Goal: Obtain resource: Download file/media

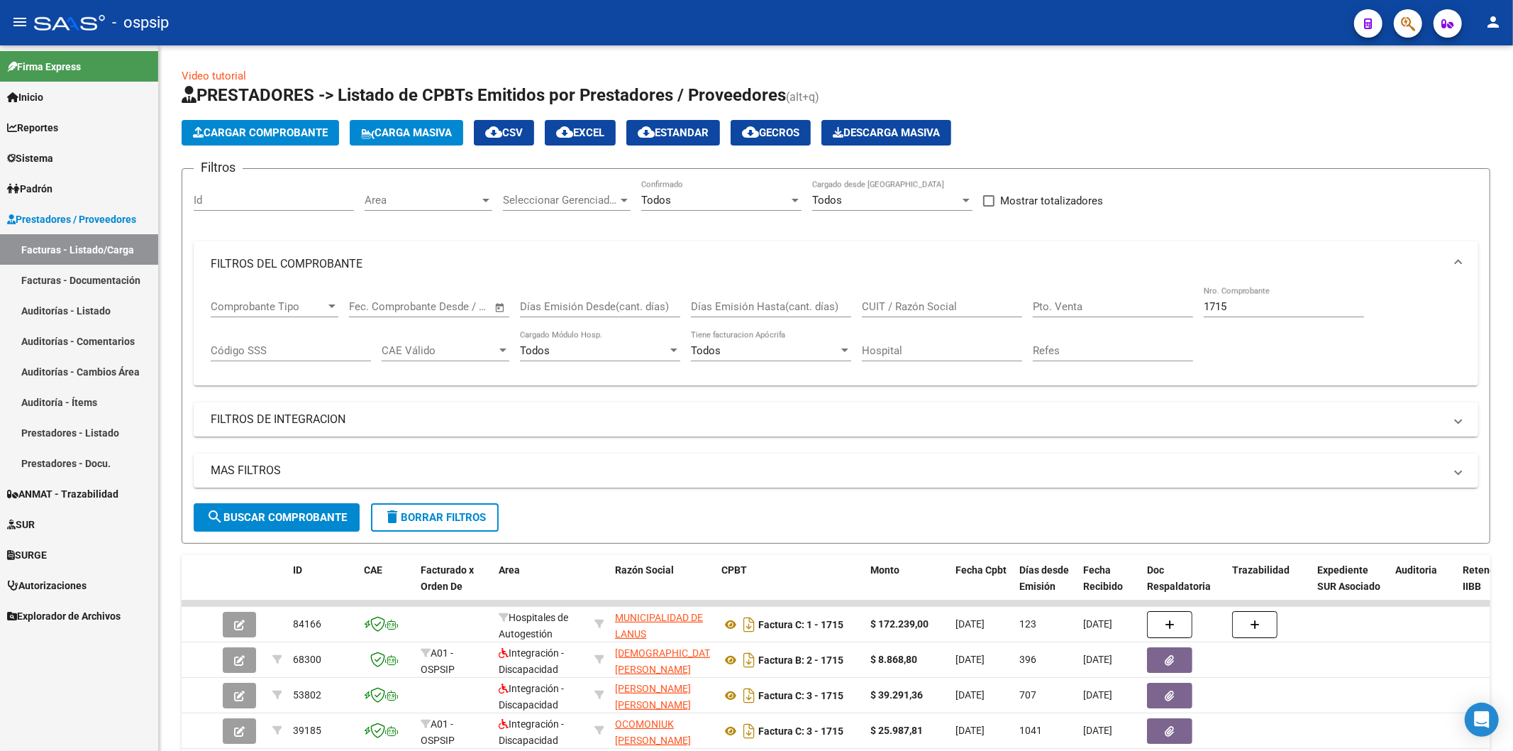
scroll to position [24, 0]
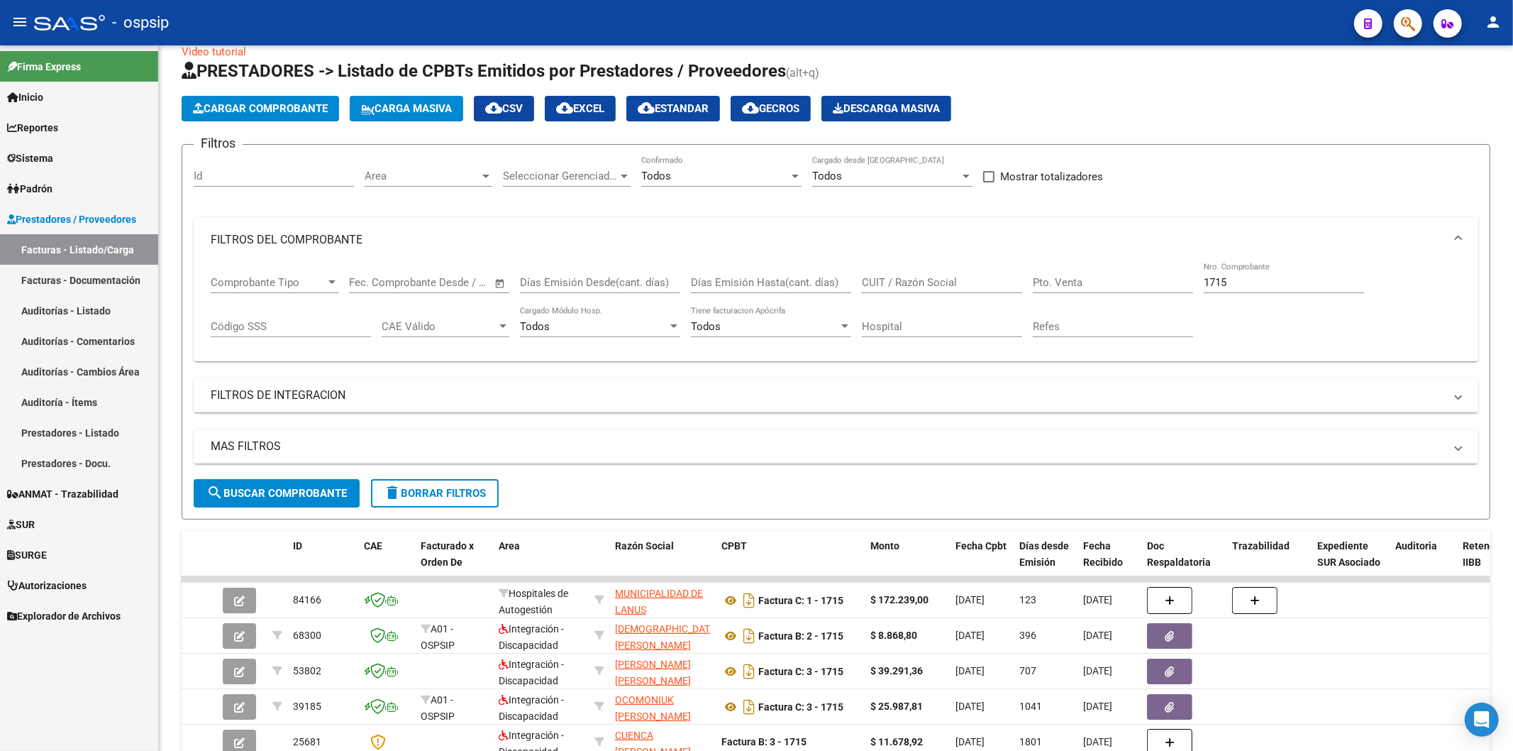
click at [863, 343] on div "Hospital" at bounding box center [942, 328] width 160 height 44
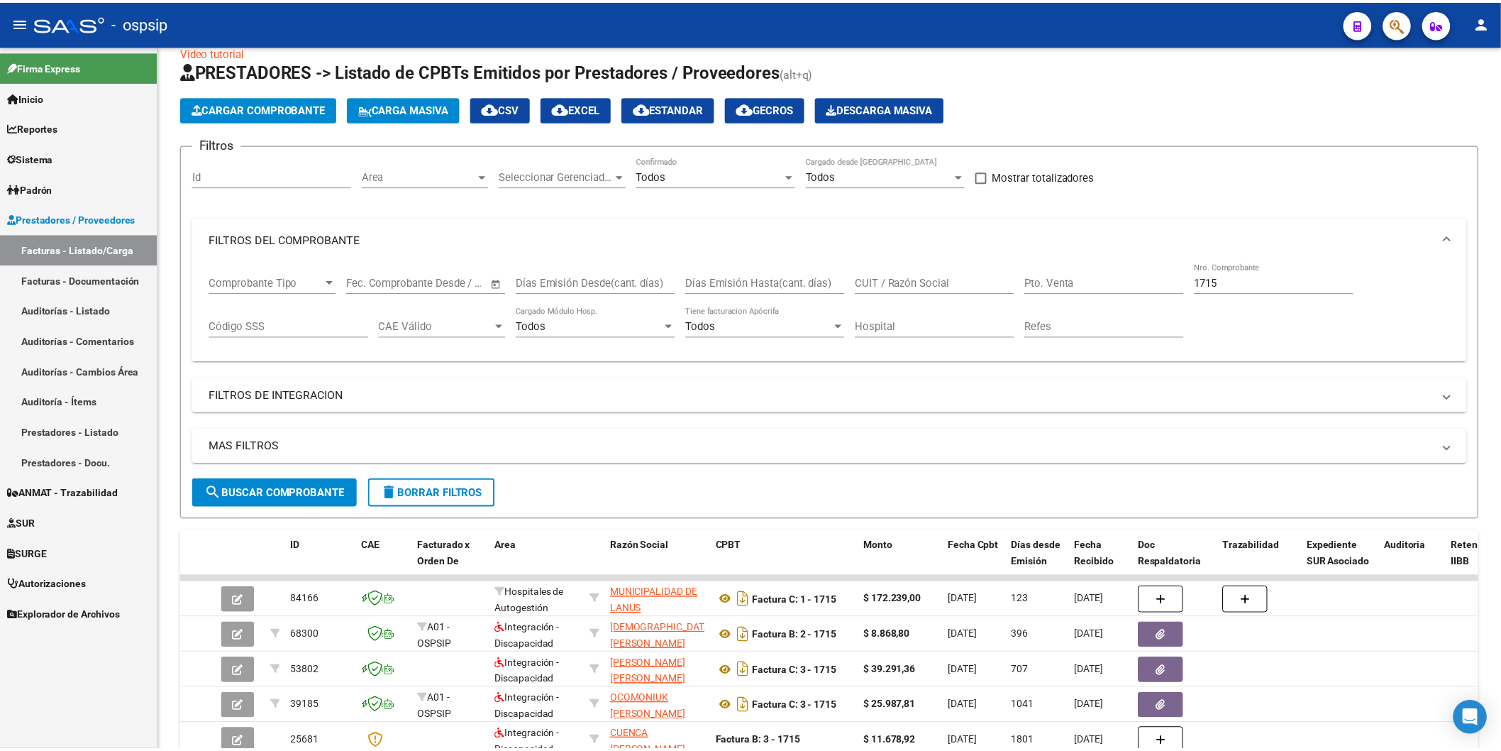
scroll to position [0, 0]
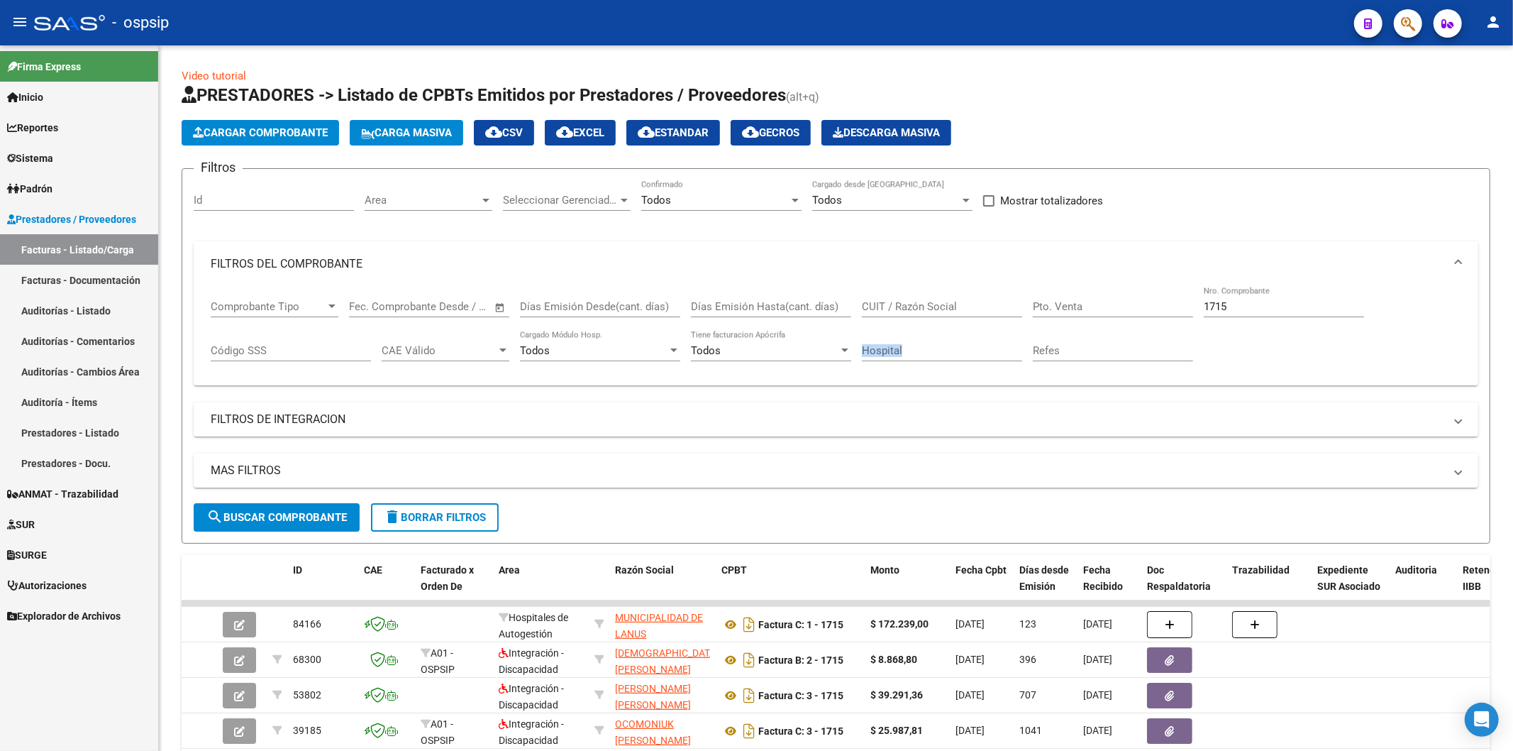
click at [863, 343] on div "Hospital" at bounding box center [942, 346] width 160 height 31
click at [1228, 313] on input "1715" at bounding box center [1284, 306] width 160 height 13
type input "1"
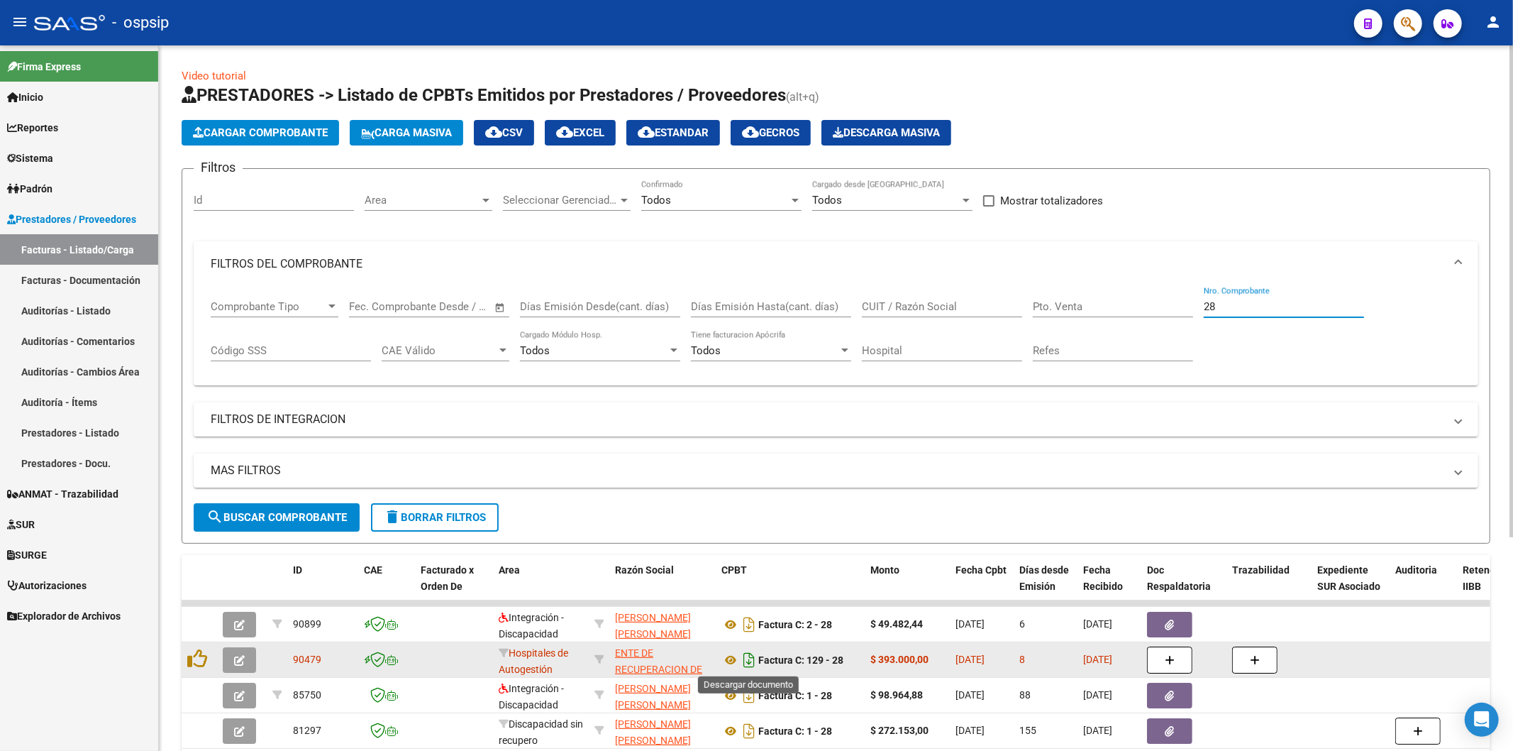
type input "28"
click at [756, 653] on icon "Descargar documento" at bounding box center [749, 659] width 18 height 23
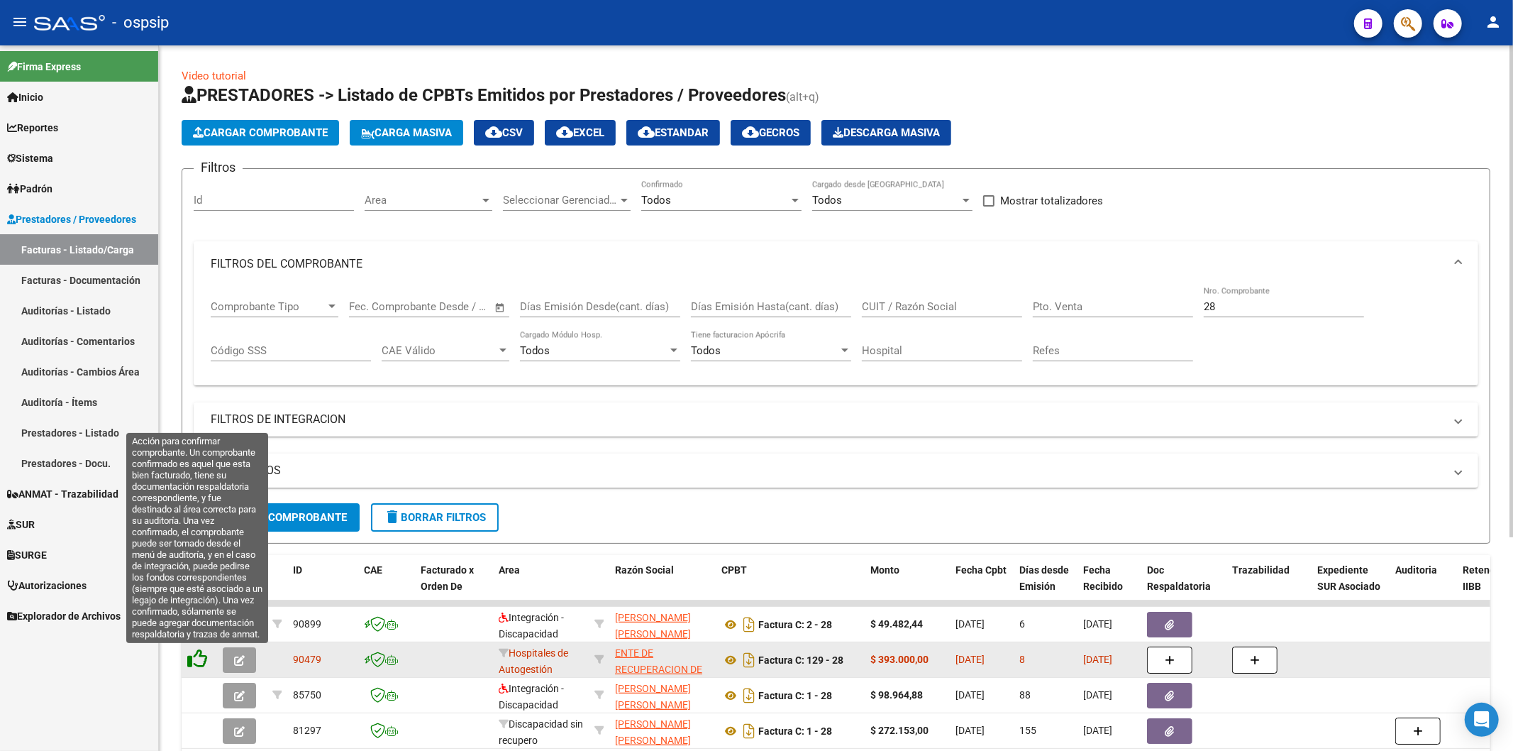
click at [201, 658] on icon at bounding box center [197, 658] width 20 height 20
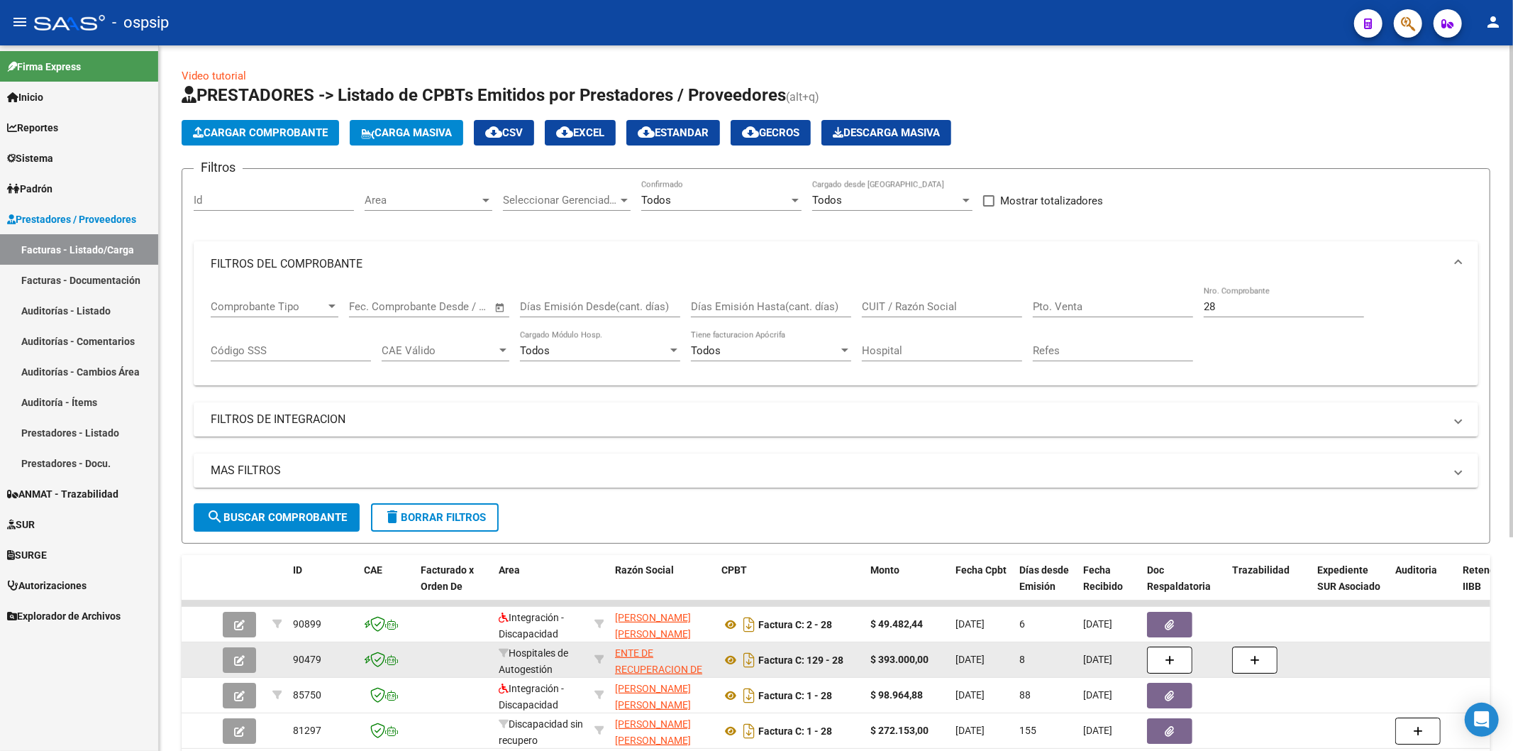
click at [1227, 307] on input "28" at bounding box center [1284, 306] width 160 height 13
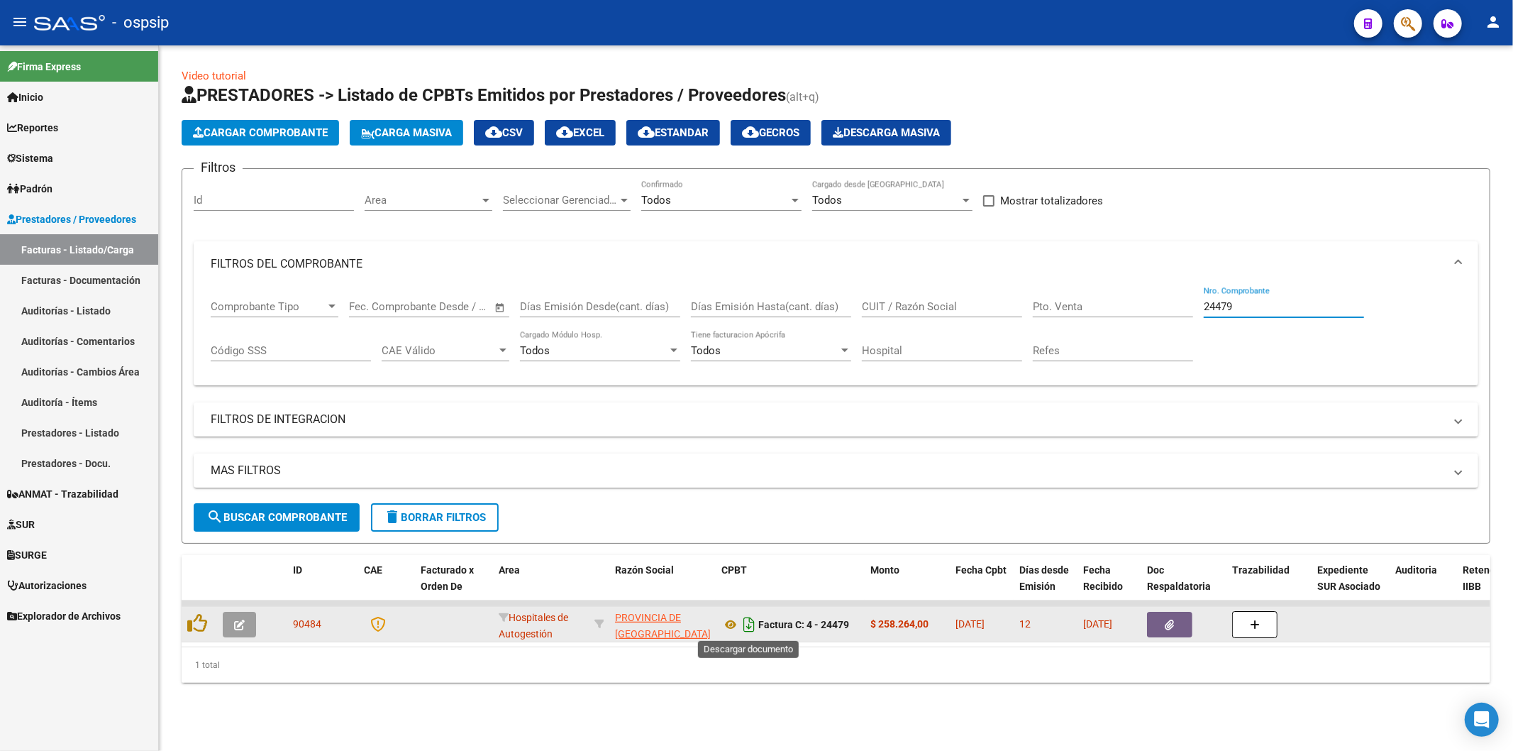
type input "24479"
click at [754, 629] on icon "Descargar documento" at bounding box center [749, 624] width 18 height 23
click at [1169, 632] on button "button" at bounding box center [1169, 624] width 45 height 26
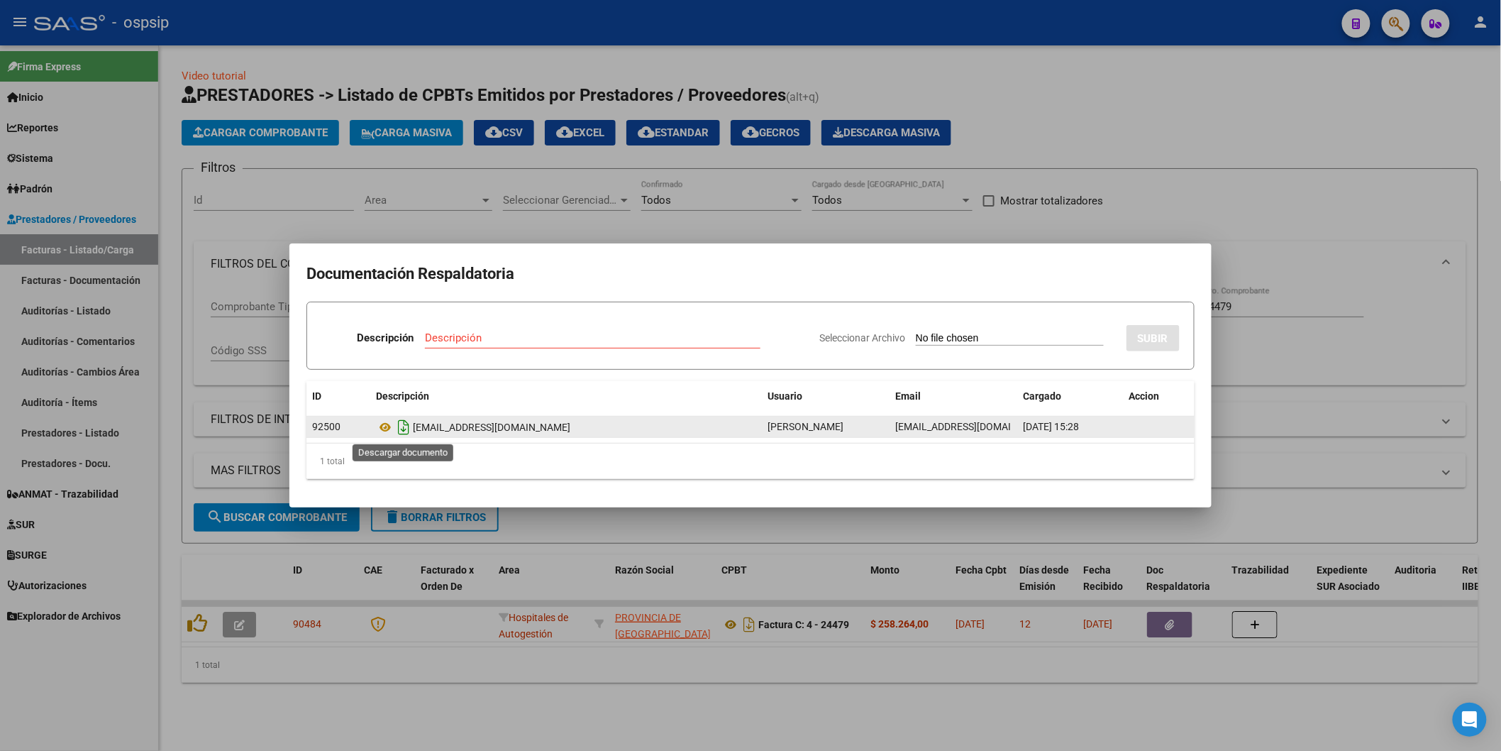
click at [406, 424] on icon "Descargar documento" at bounding box center [403, 427] width 18 height 23
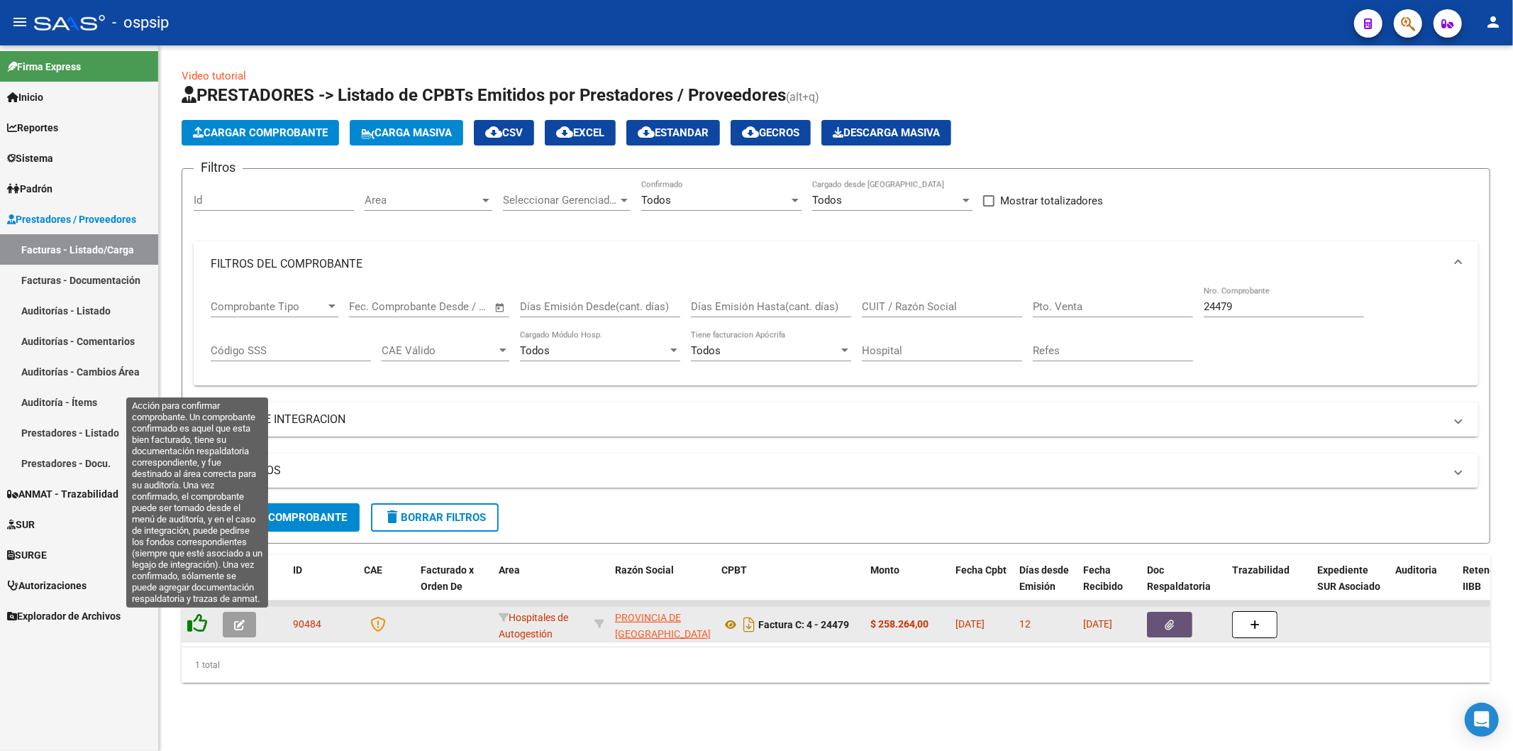
click at [197, 614] on icon at bounding box center [197, 623] width 20 height 20
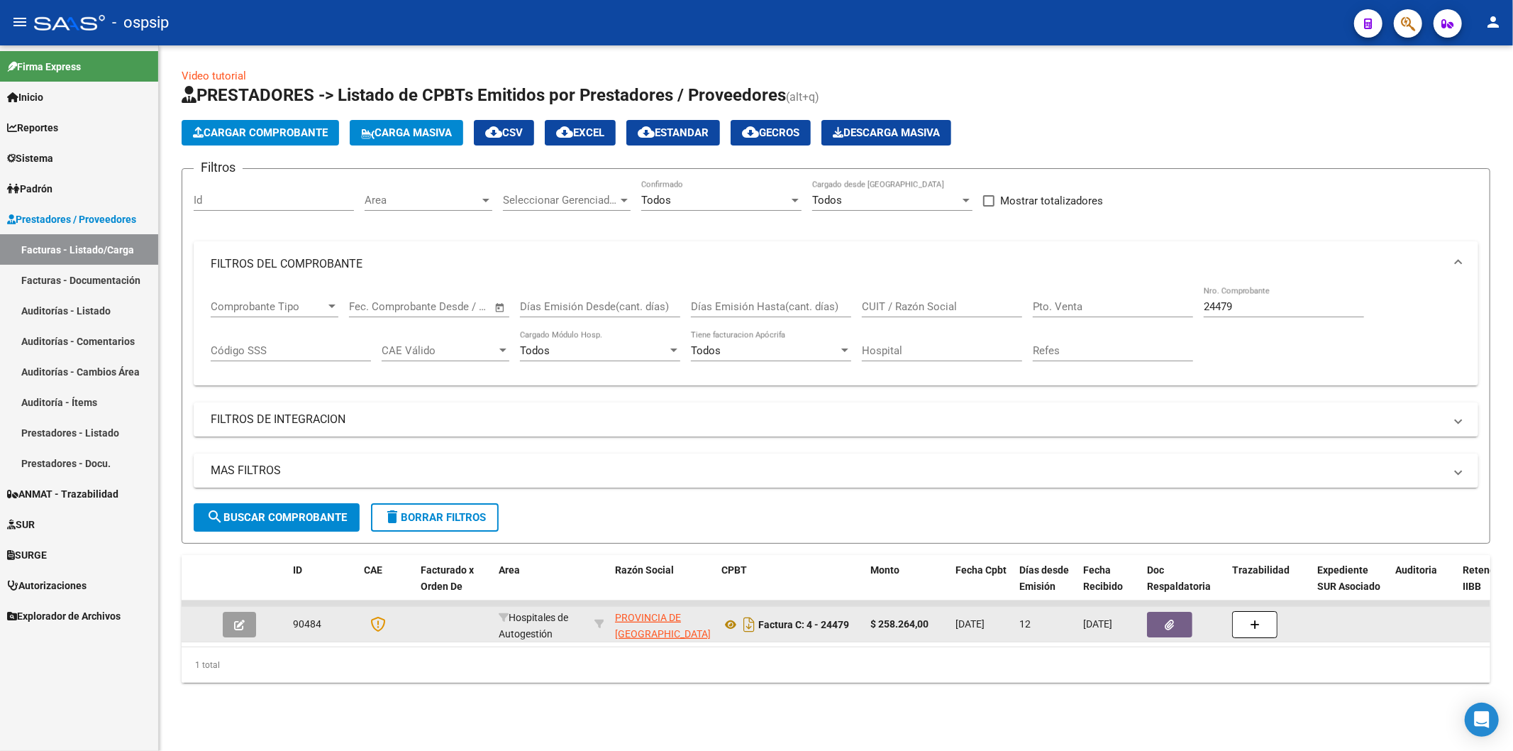
click at [1244, 308] on input "24479" at bounding box center [1284, 306] width 160 height 13
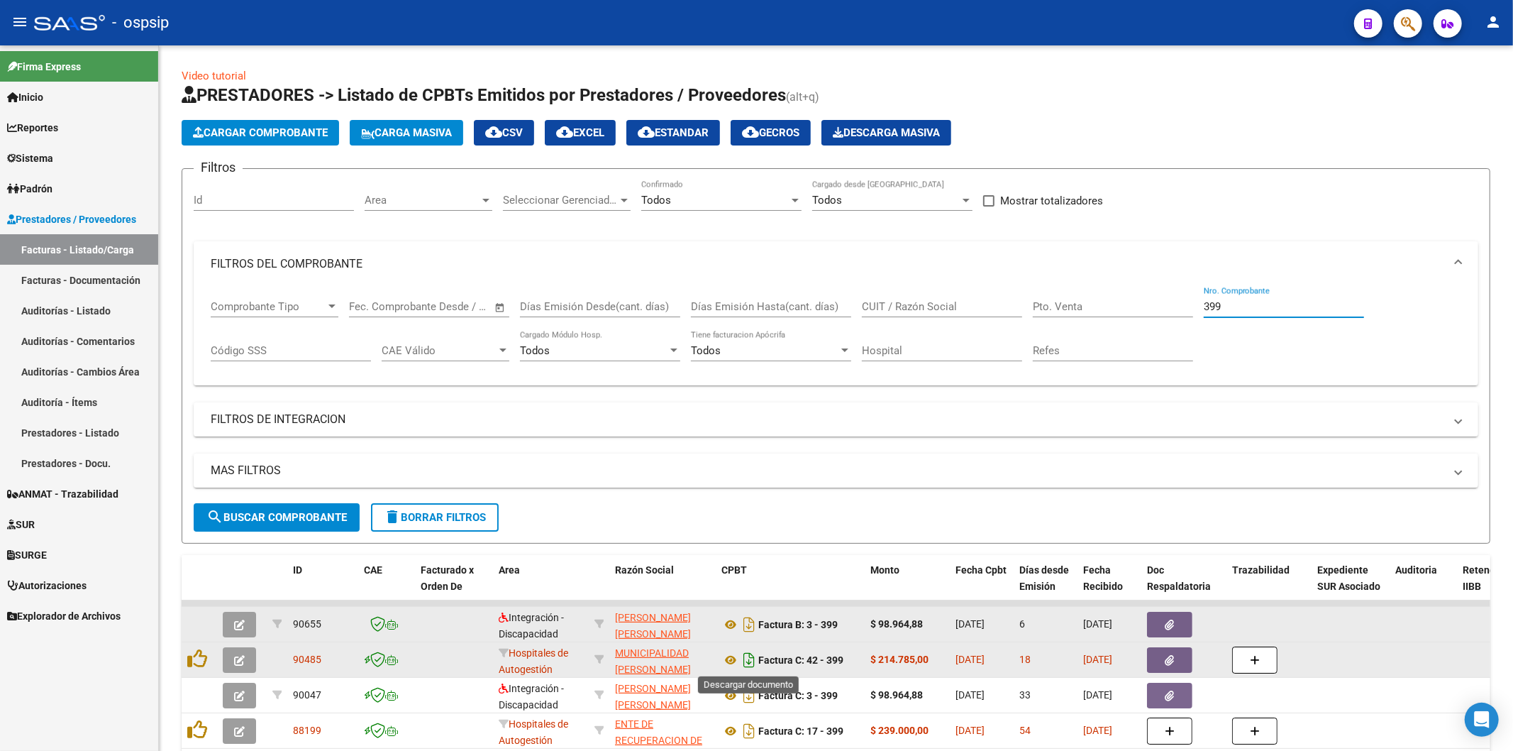
type input "399"
click at [748, 656] on icon "Descargar documento" at bounding box center [749, 659] width 18 height 23
click at [1168, 619] on icon "button" at bounding box center [1170, 624] width 9 height 11
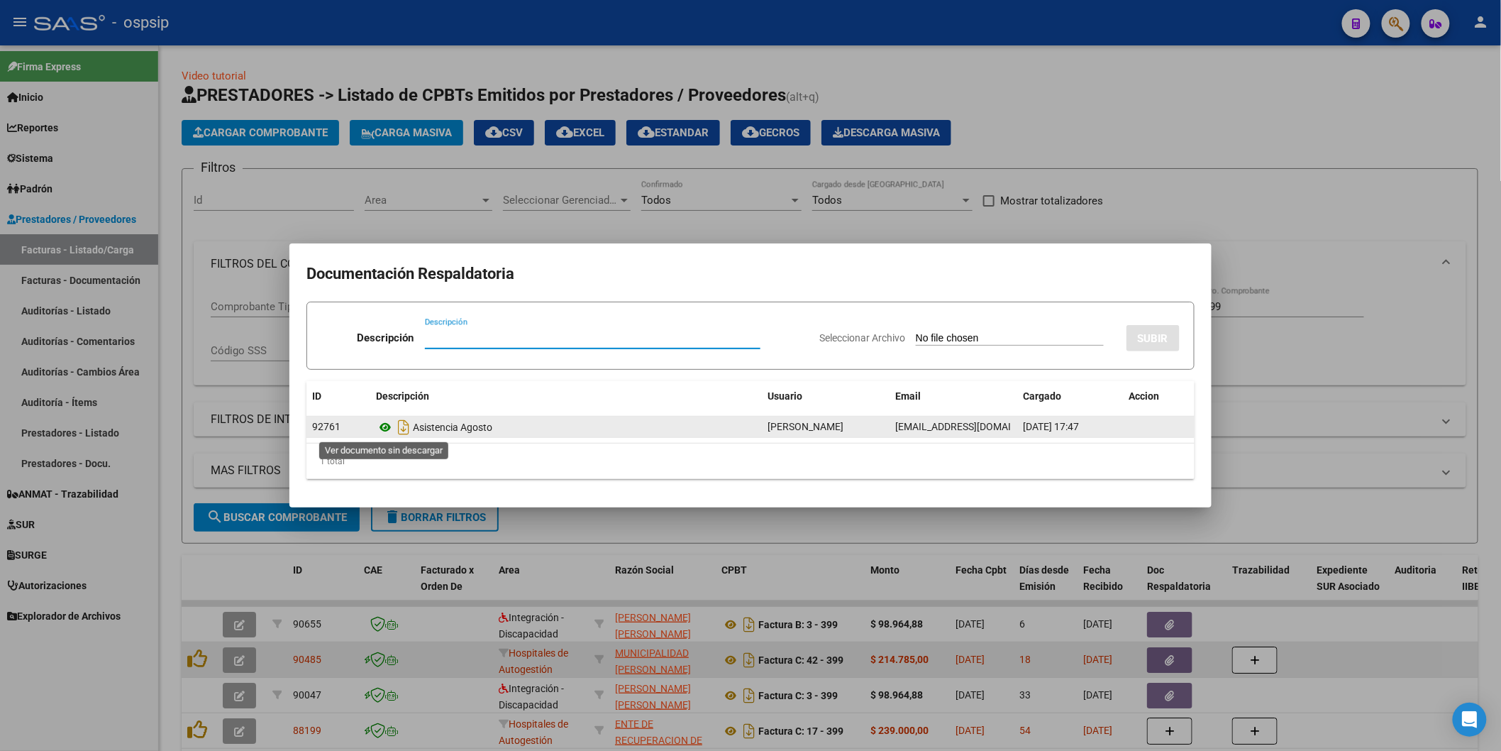
click at [382, 423] on icon at bounding box center [385, 427] width 18 height 17
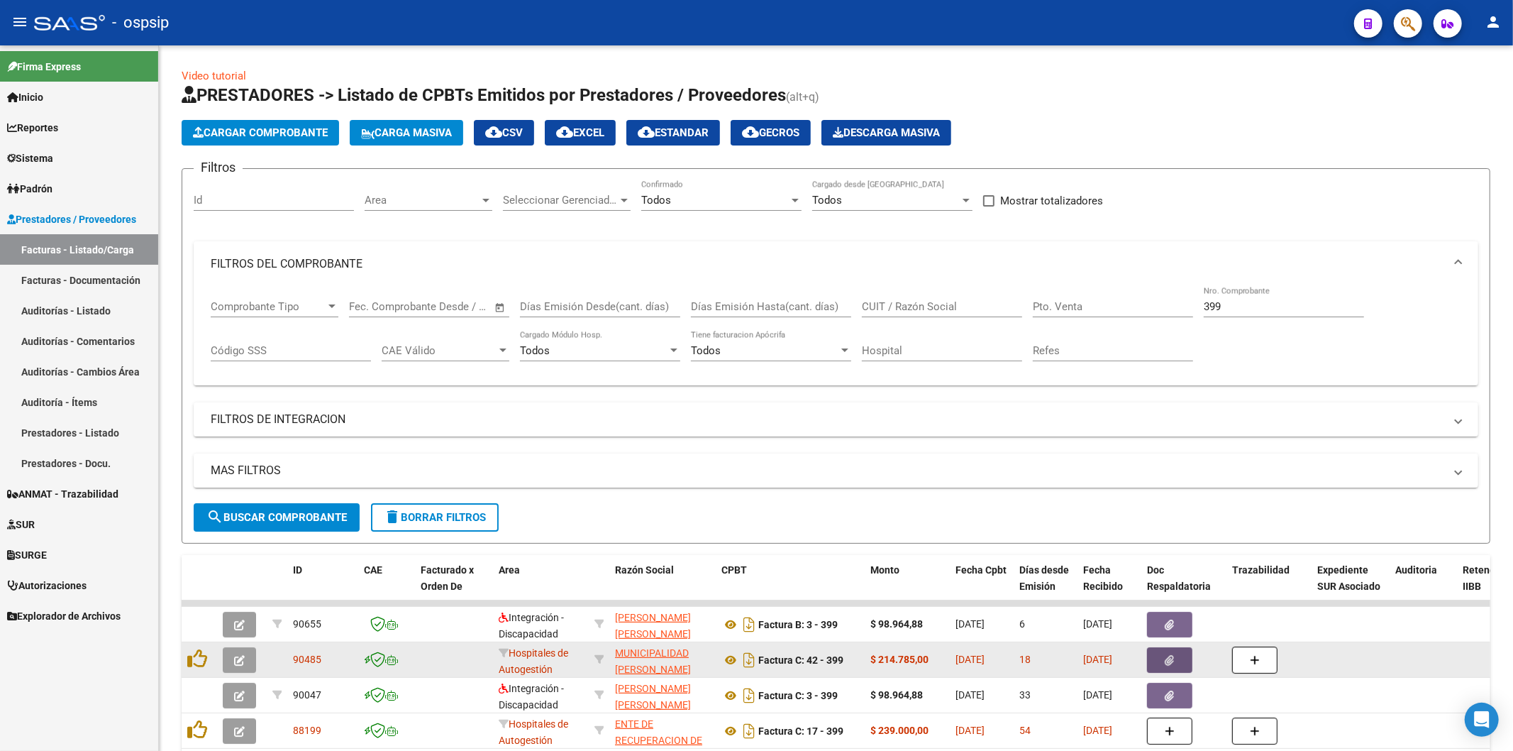
click at [1166, 656] on icon "button" at bounding box center [1170, 660] width 9 height 11
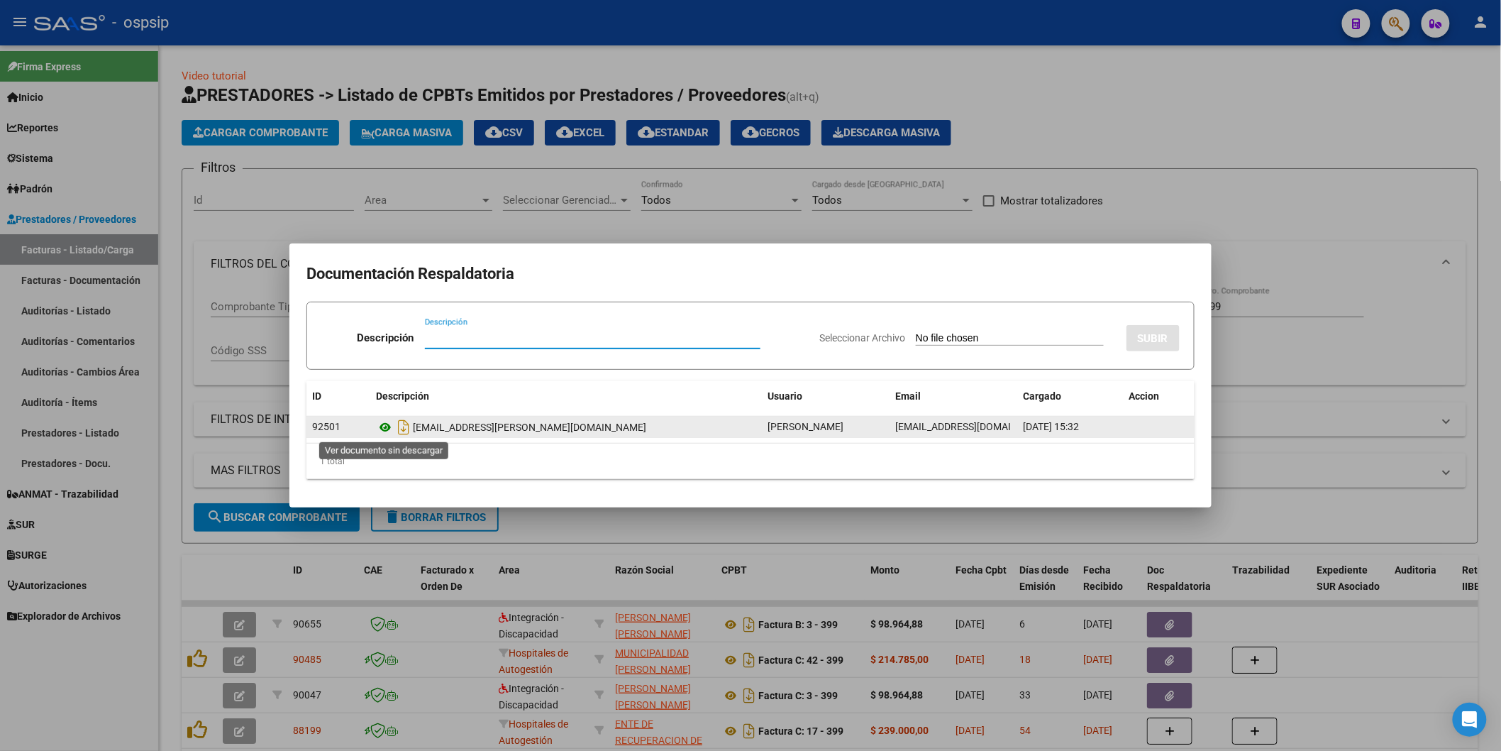
click at [380, 428] on icon at bounding box center [385, 427] width 18 height 17
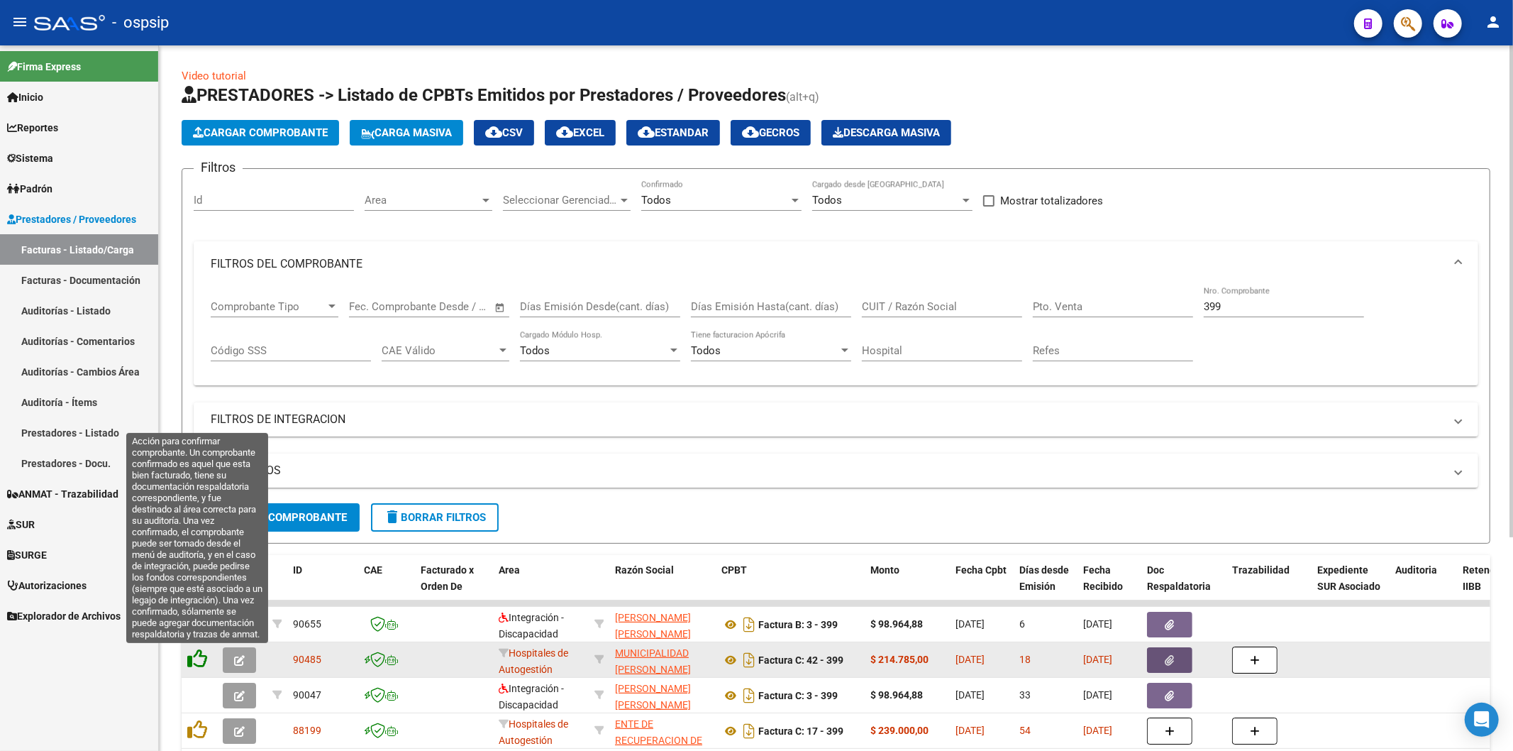
click at [193, 655] on icon at bounding box center [197, 658] width 20 height 20
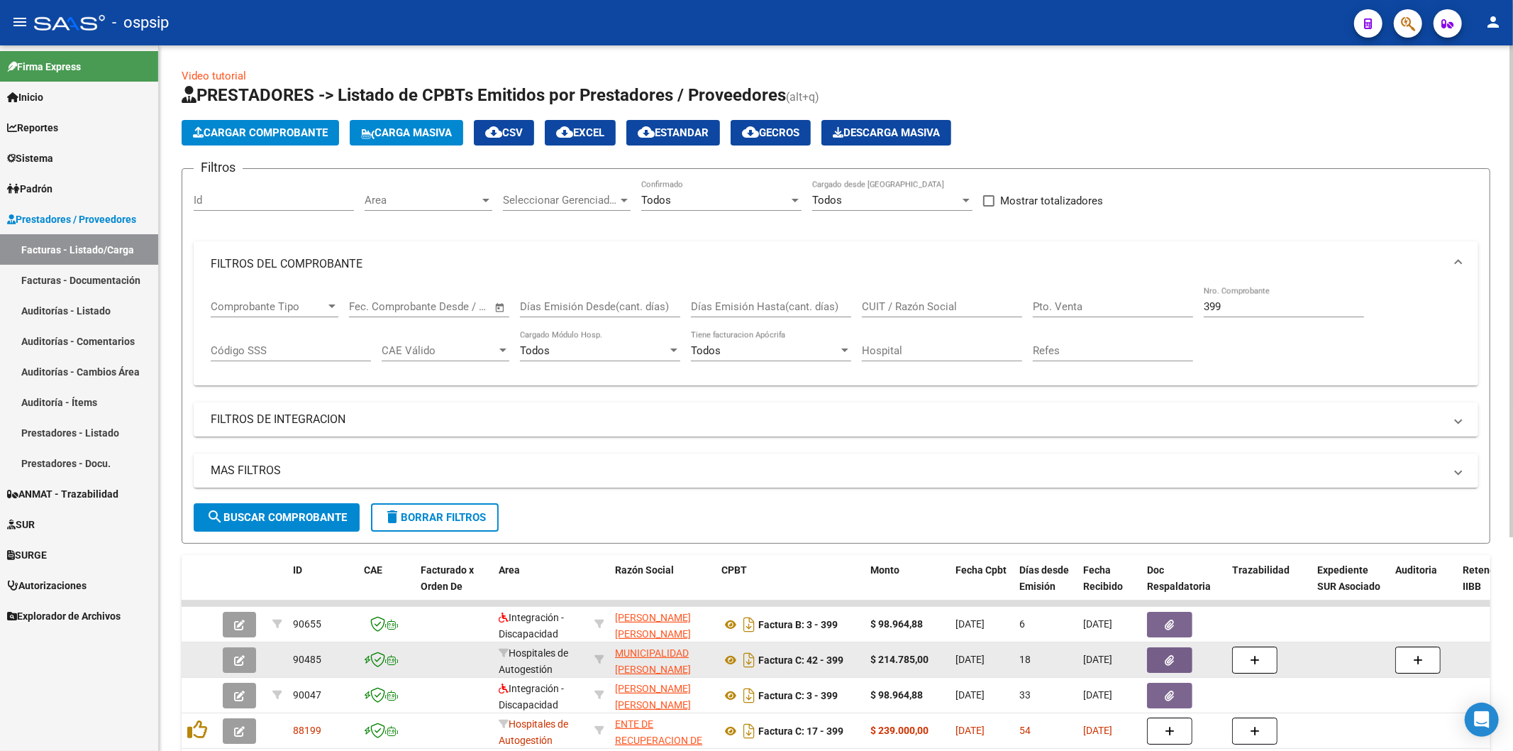
click at [1243, 306] on input "399" at bounding box center [1284, 306] width 160 height 13
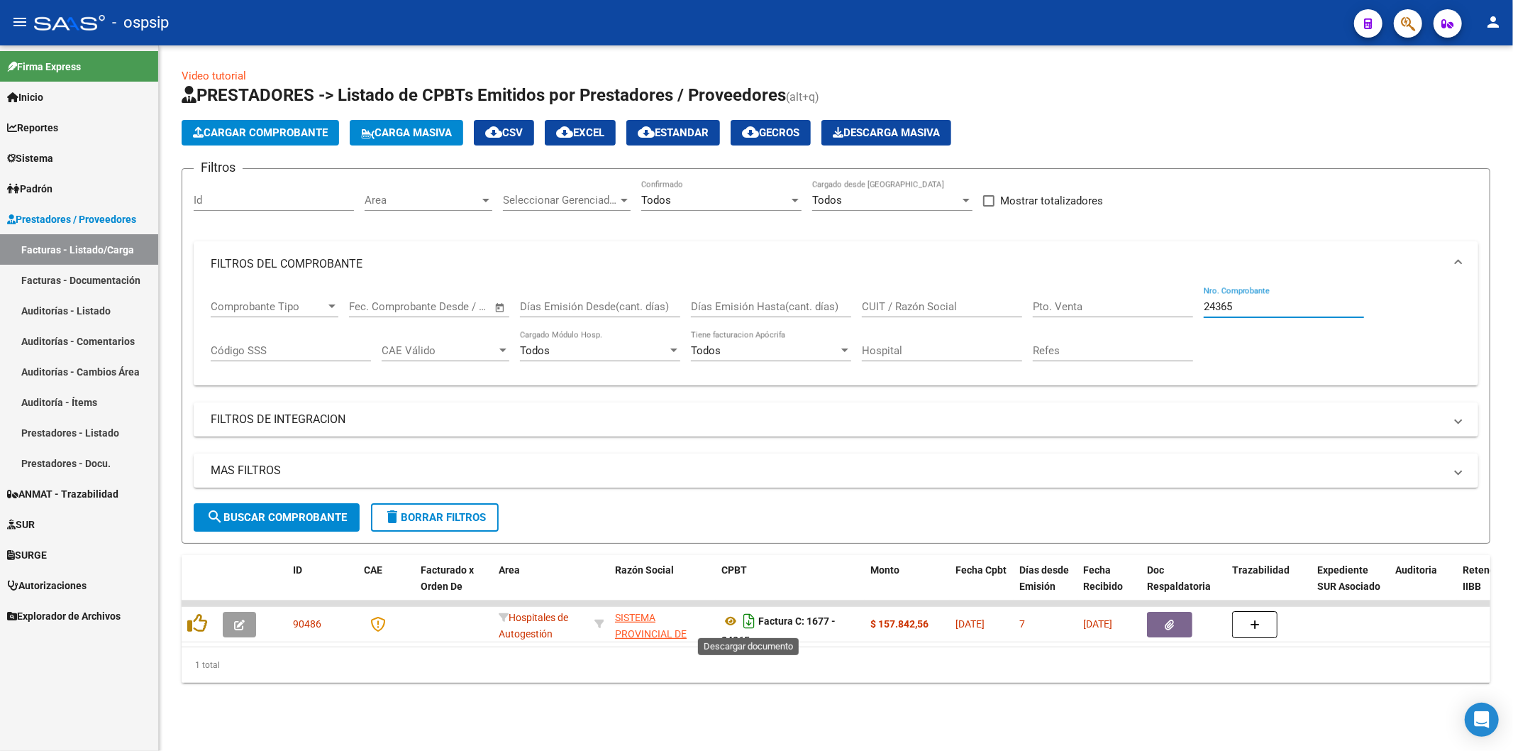
type input "24365"
click at [745, 621] on icon "Descargar documento" at bounding box center [749, 620] width 18 height 23
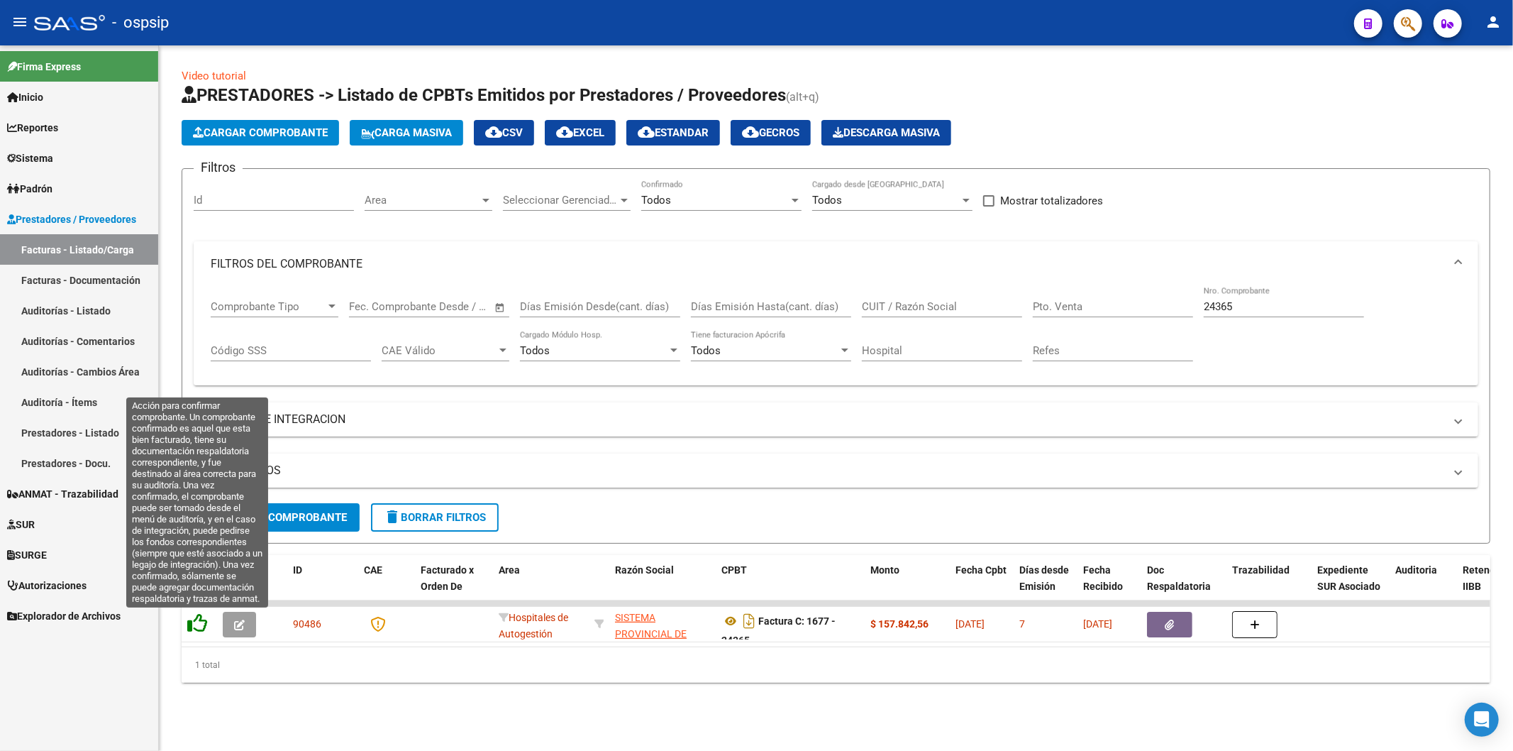
click at [202, 620] on icon at bounding box center [197, 623] width 20 height 20
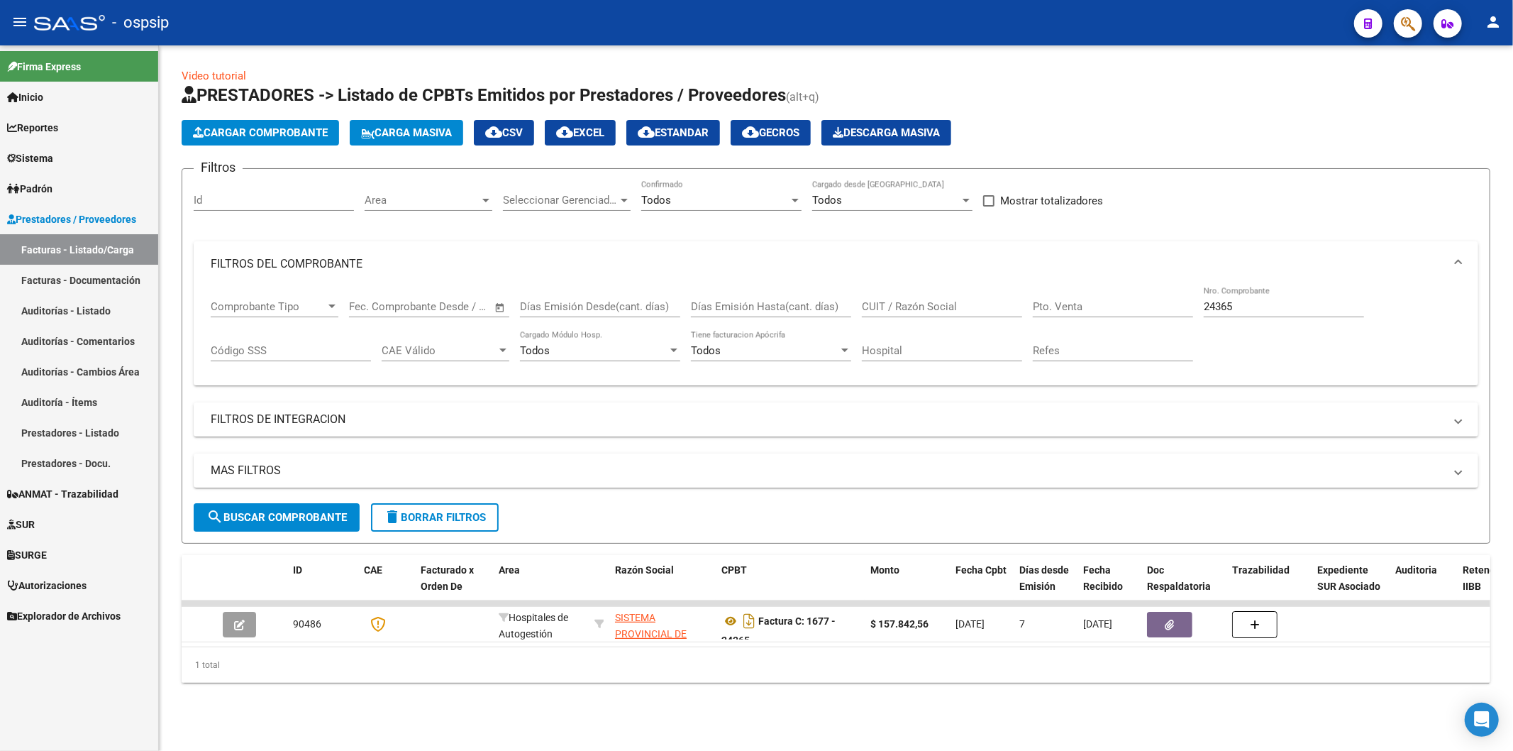
click at [1196, 118] on app-list-header "PRESTADORES -> Listado de CPBTs Emitidos por Prestadores / Proveedores (alt+q) …" at bounding box center [836, 314] width 1309 height 460
drag, startPoint x: 1264, startPoint y: 291, endPoint x: 1233, endPoint y: 311, distance: 37.0
click at [1264, 293] on div "24365 Nro. Comprobante" at bounding box center [1284, 302] width 160 height 31
click at [1233, 311] on input "24365" at bounding box center [1284, 306] width 160 height 13
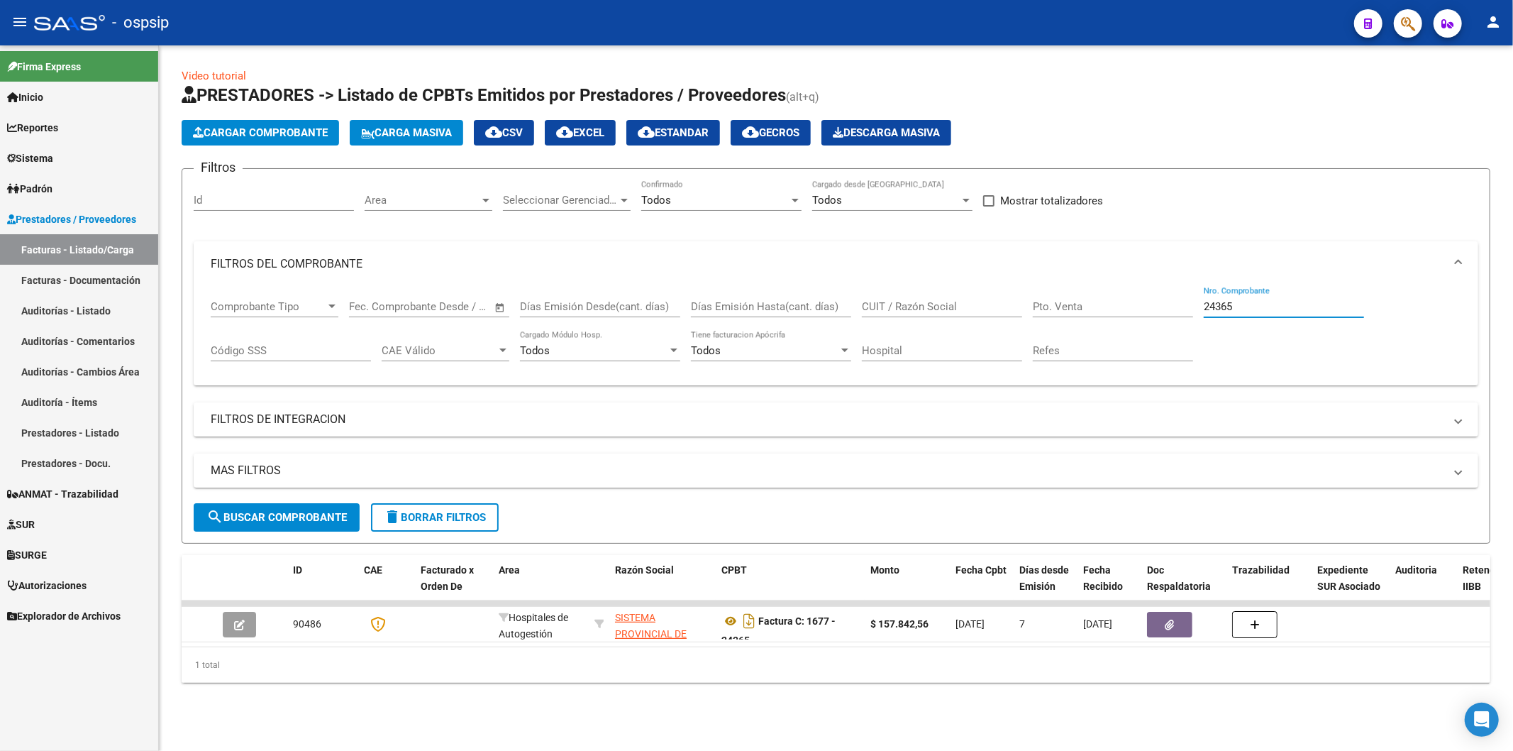
click at [1233, 311] on input "24365" at bounding box center [1284, 306] width 160 height 13
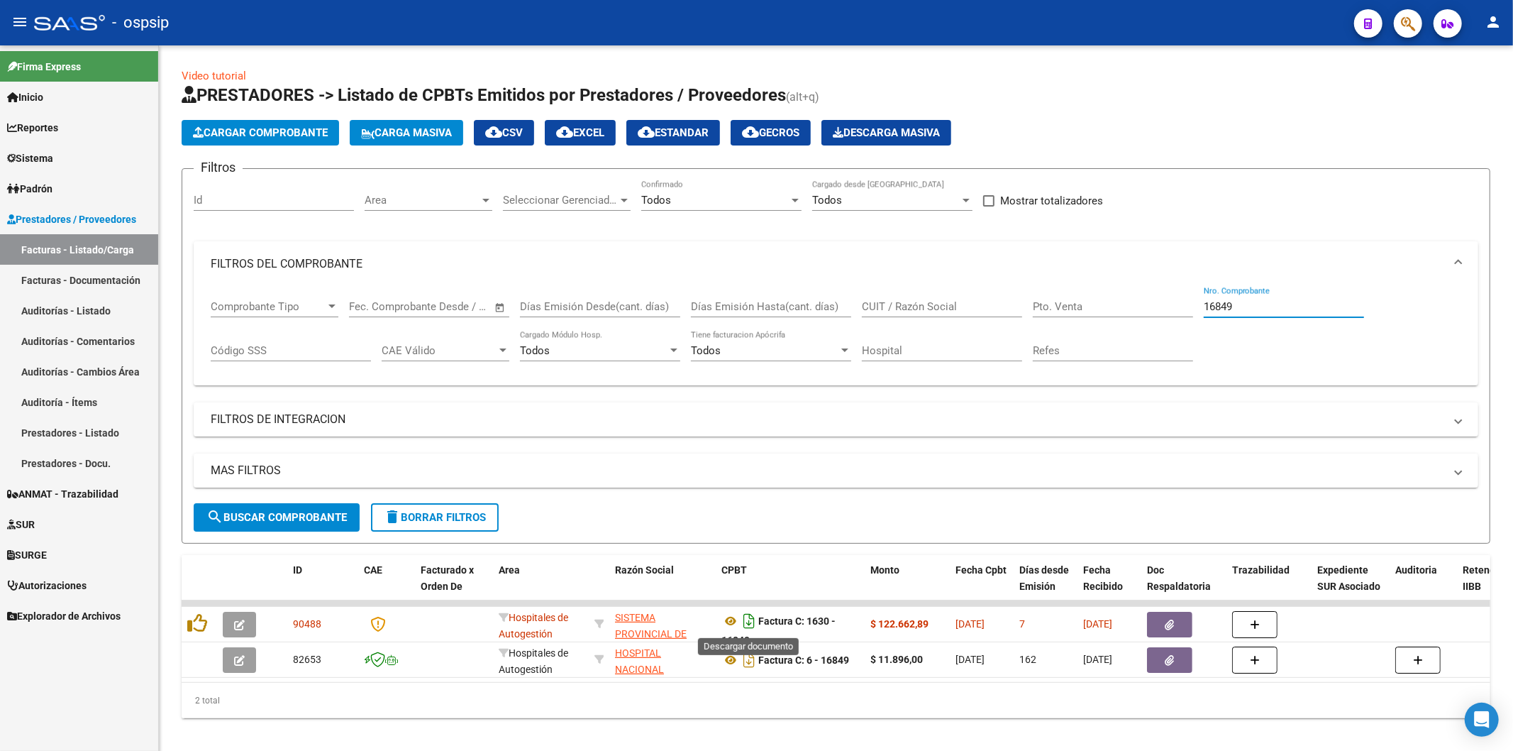
type input "16849"
click at [745, 622] on icon "Descargar documento" at bounding box center [749, 620] width 18 height 23
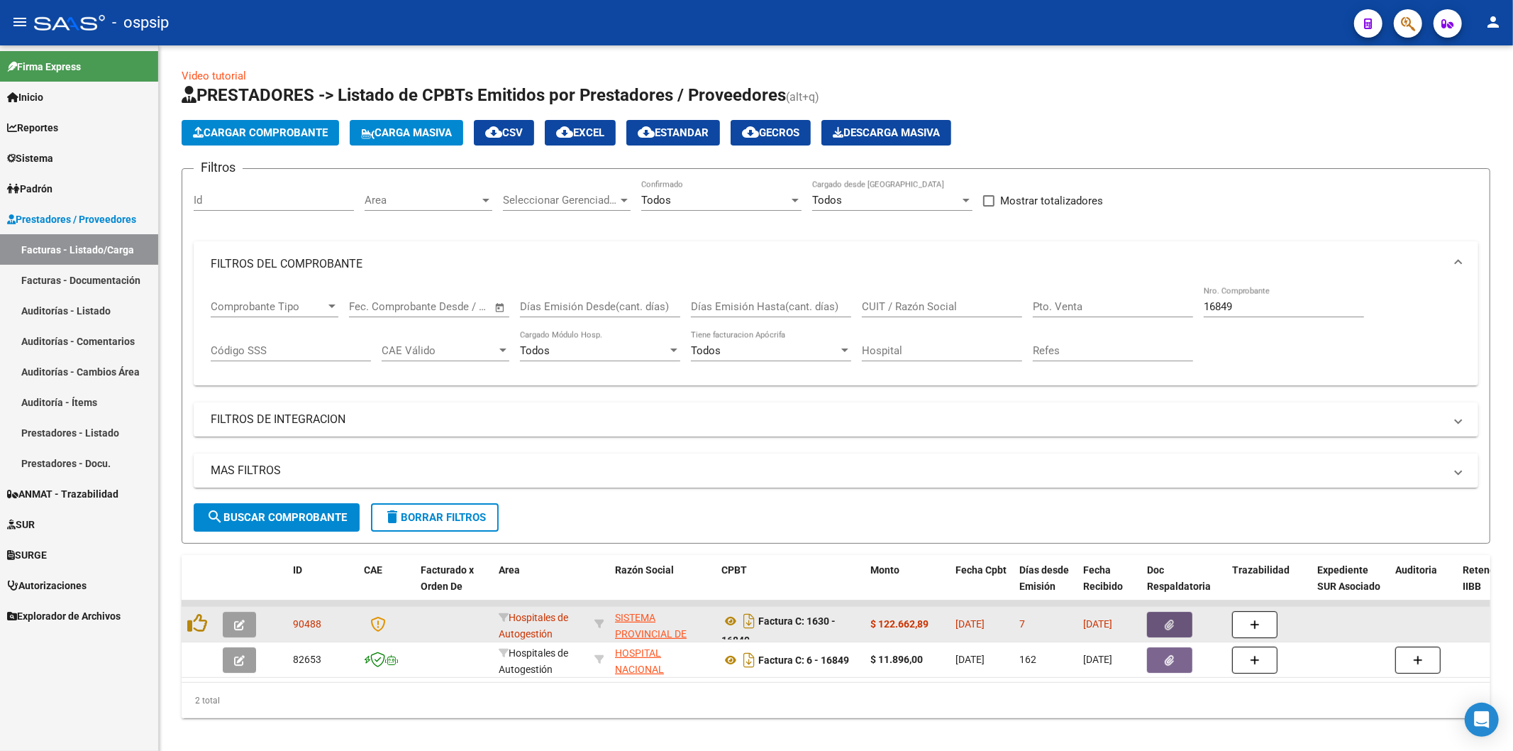
click at [1166, 625] on icon "button" at bounding box center [1170, 624] width 9 height 11
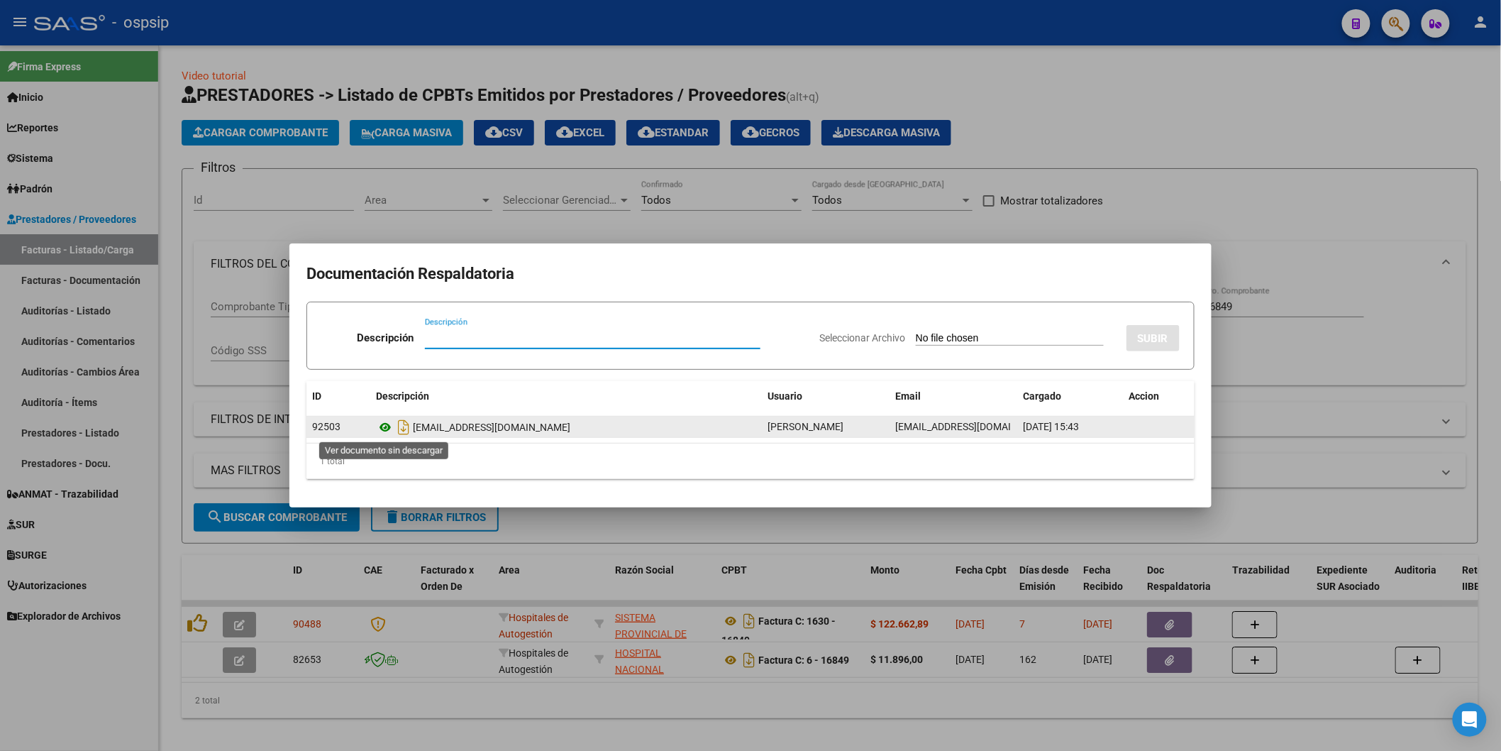
click at [386, 424] on icon at bounding box center [385, 427] width 18 height 17
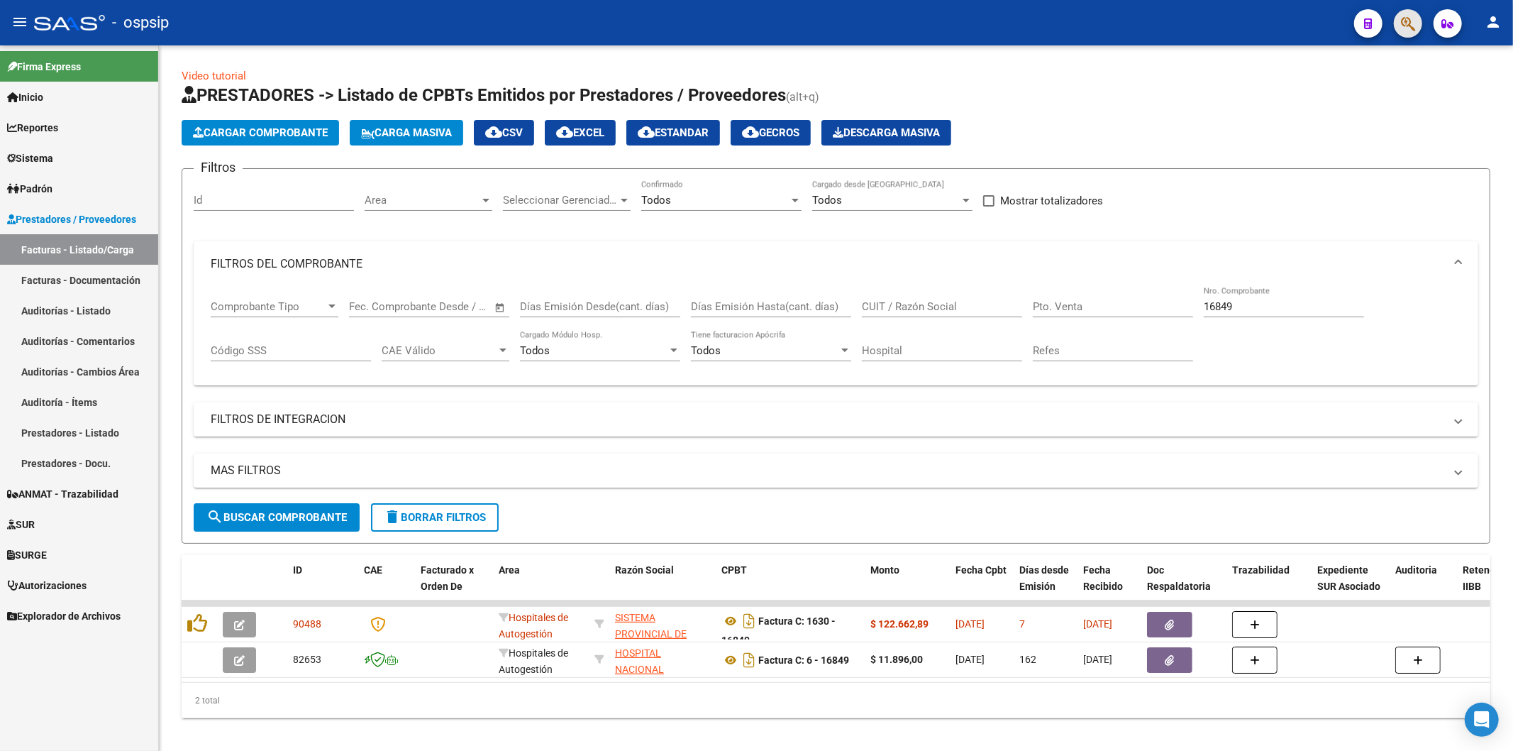
click at [1417, 24] on button "button" at bounding box center [1408, 23] width 28 height 28
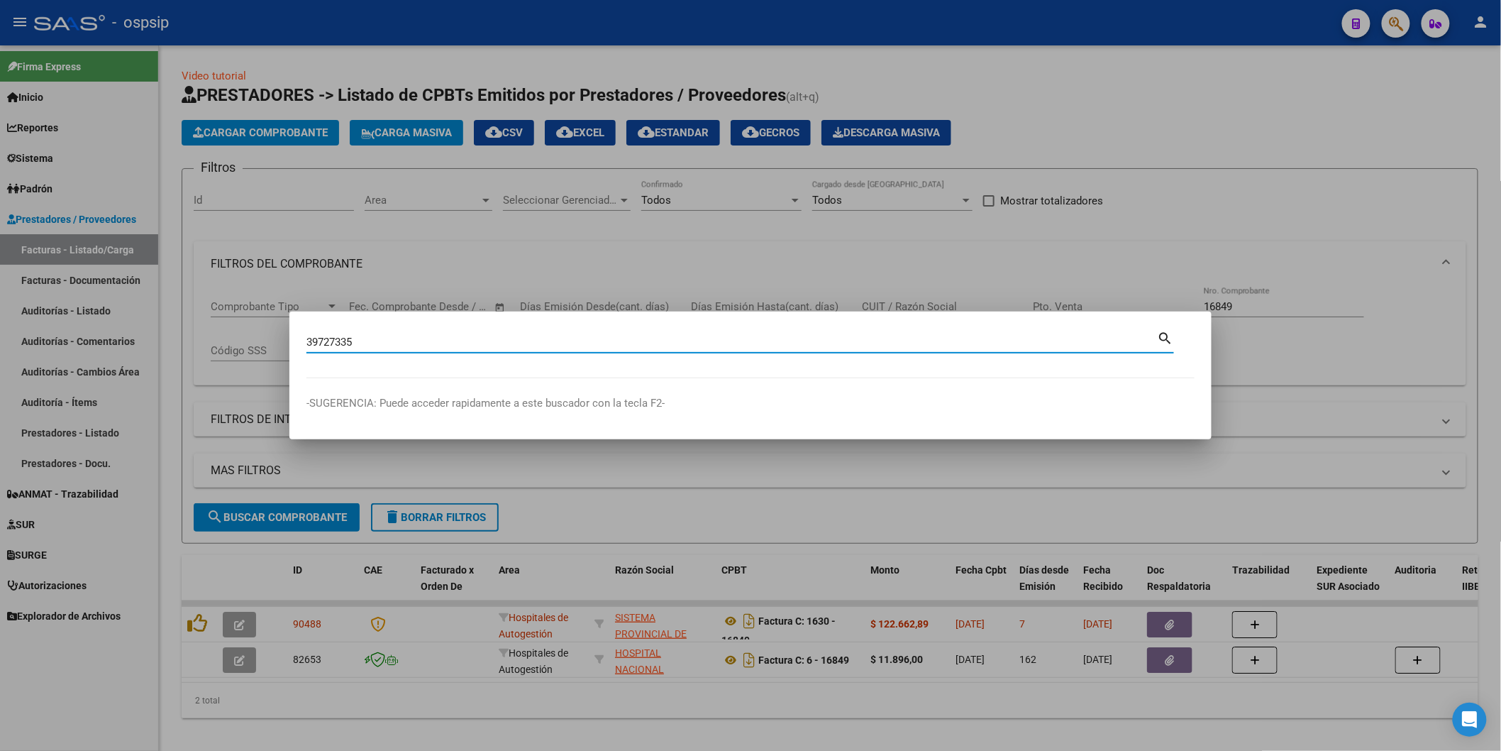
type input "39727335"
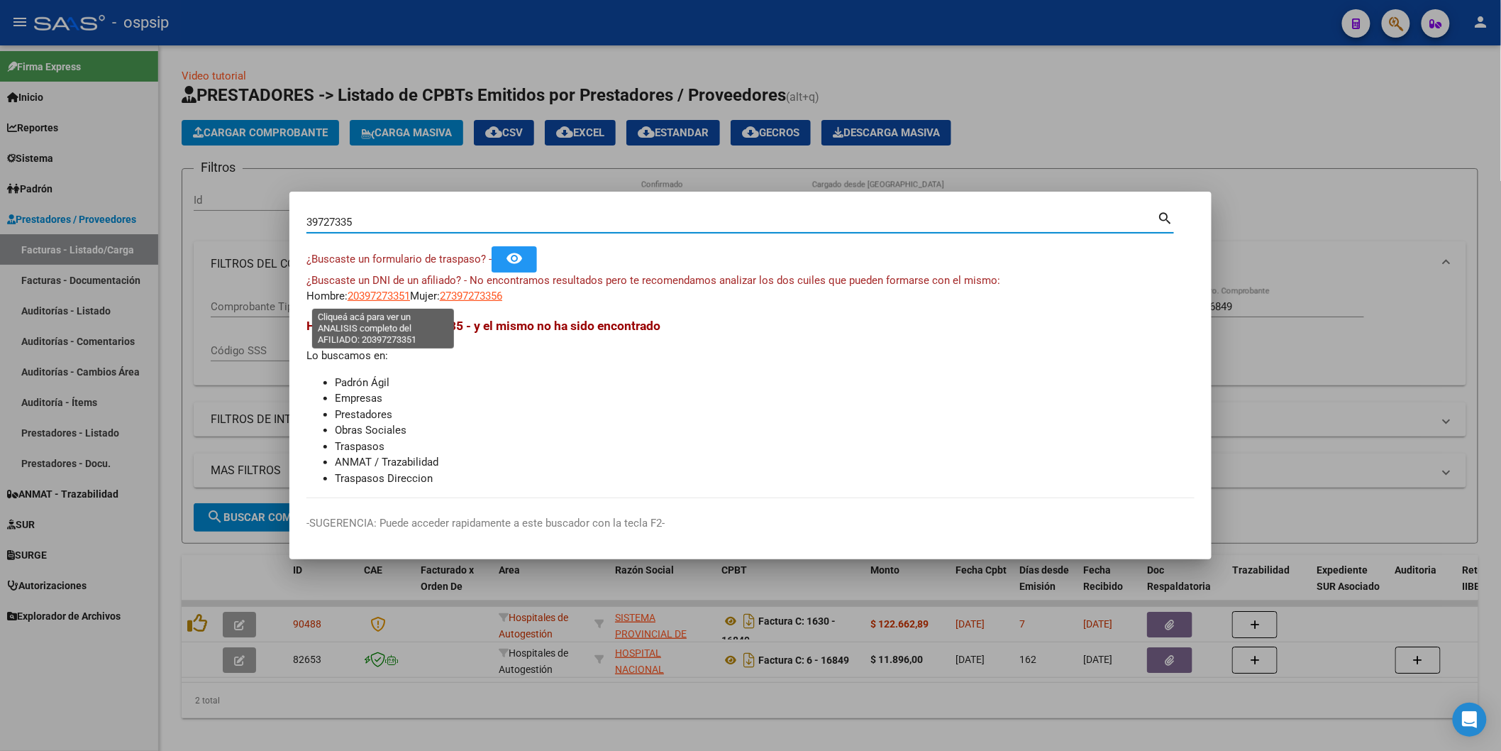
click at [399, 293] on span "20397273351" at bounding box center [379, 295] width 62 height 13
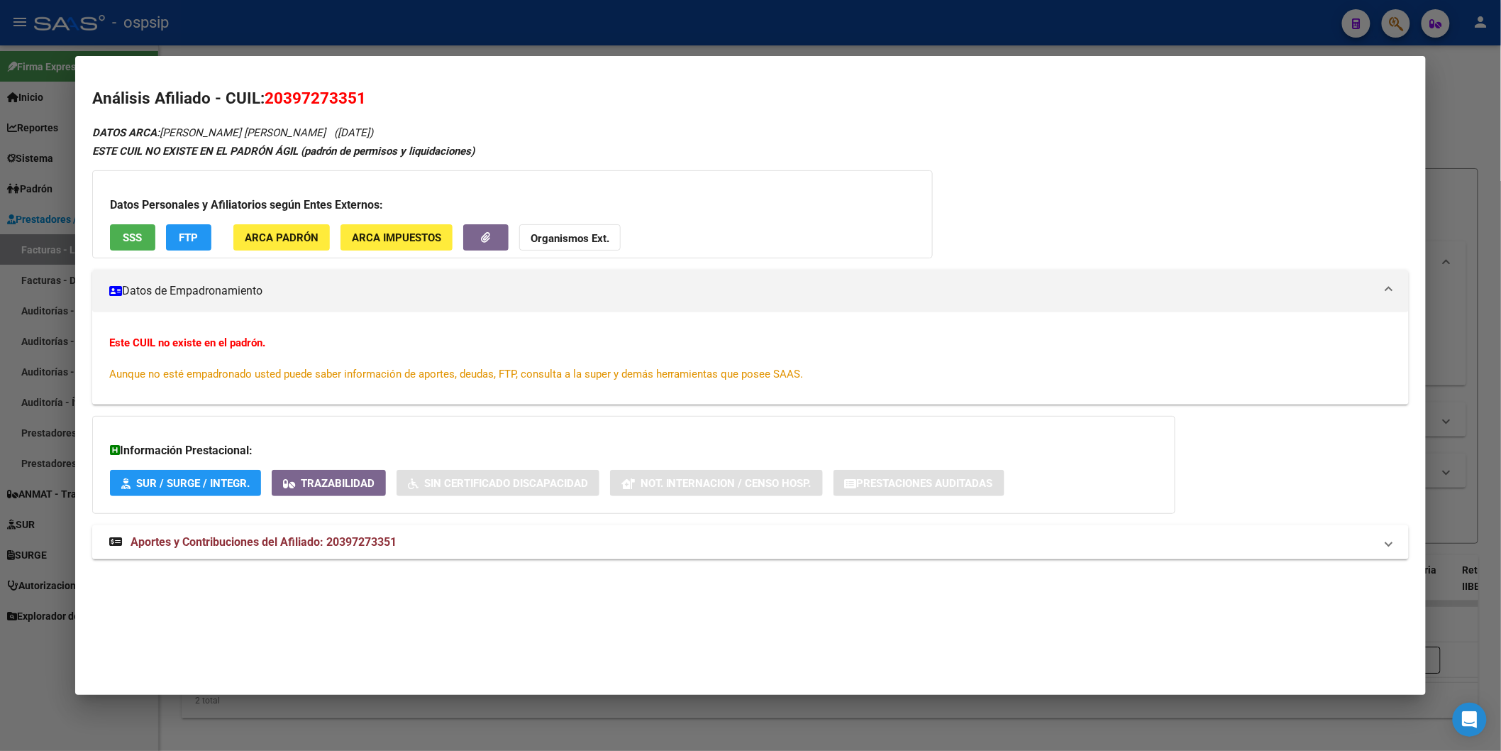
click at [125, 242] on span "SSS" at bounding box center [132, 237] width 19 height 13
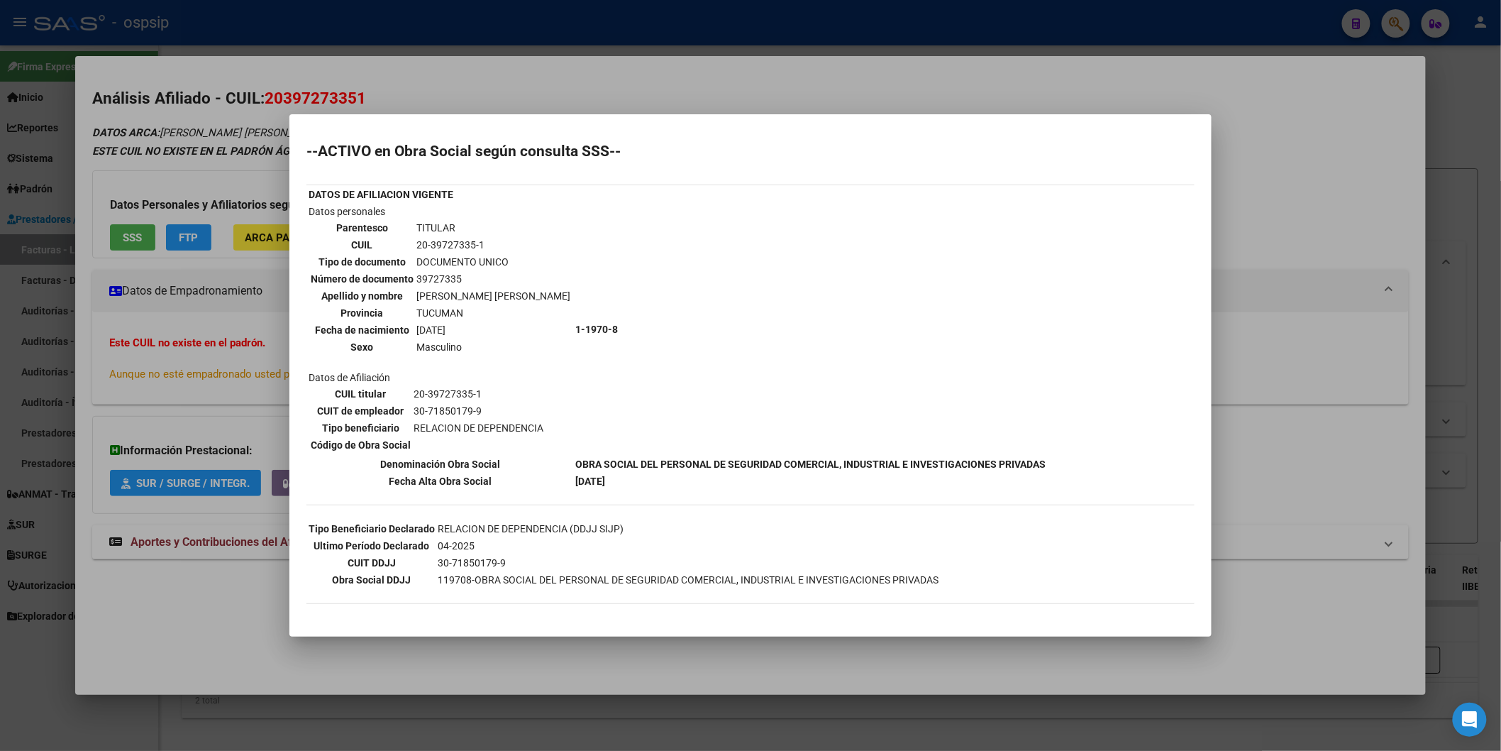
scroll to position [95, 0]
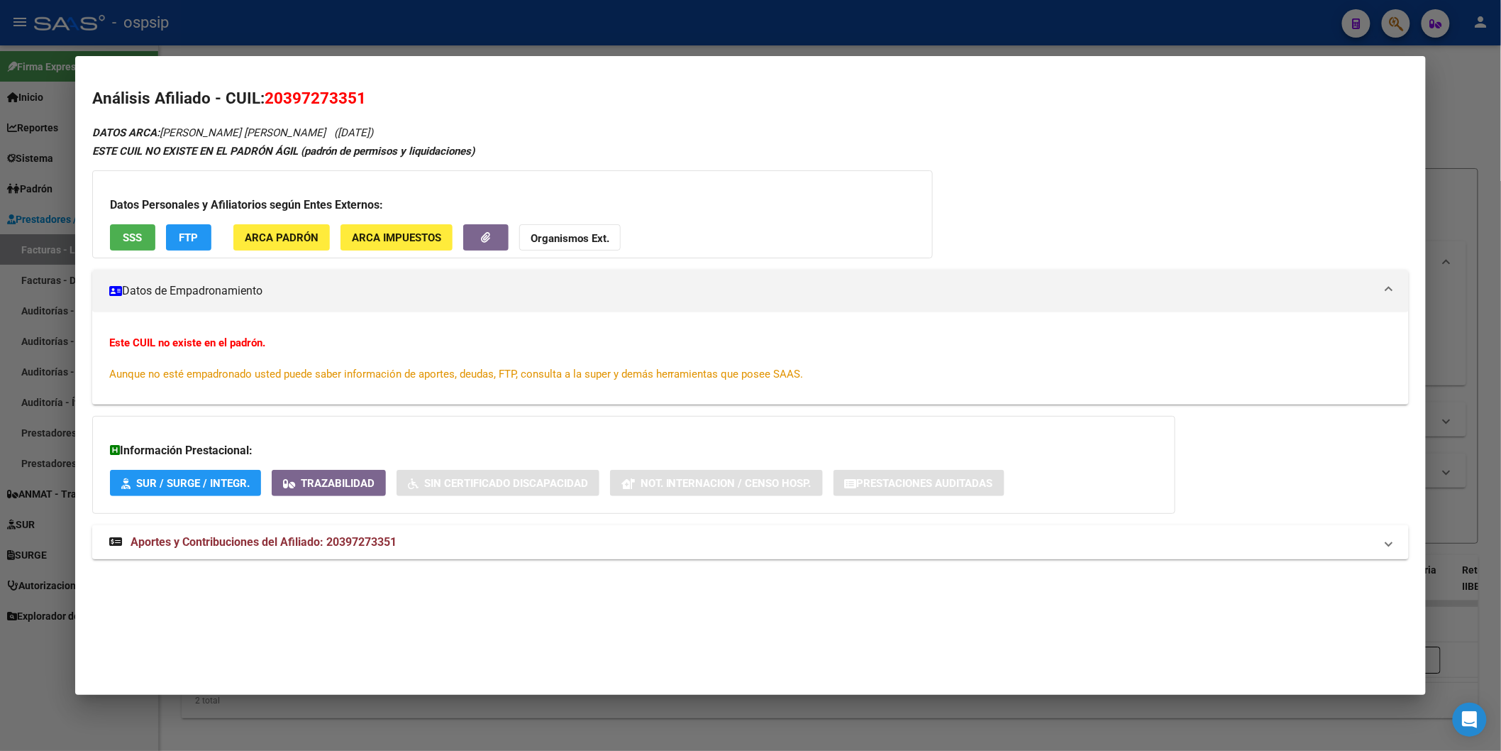
click at [348, 552] on mat-expansion-panel-header "Aportes y Contribuciones del Afiliado: 20397273351" at bounding box center [750, 542] width 1317 height 34
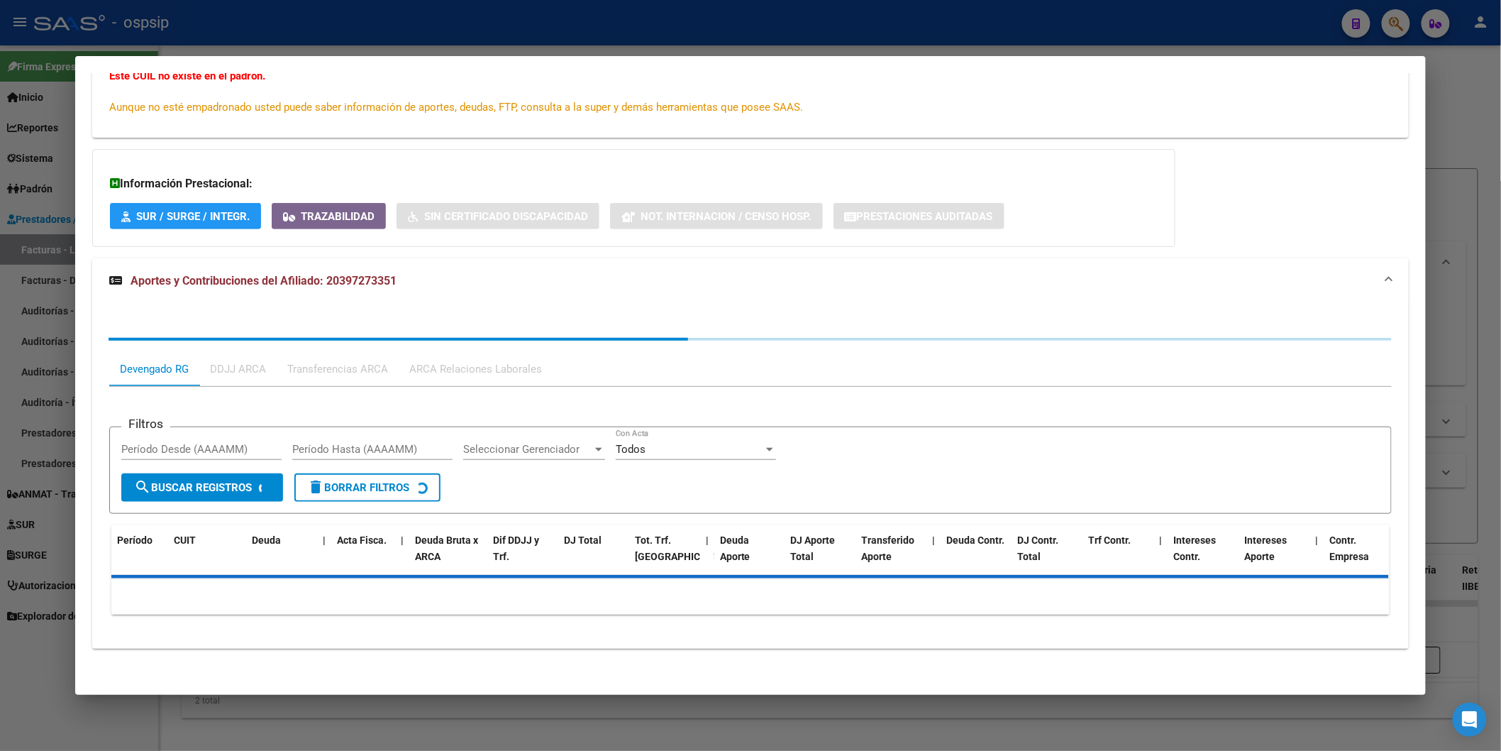
scroll to position [268, 0]
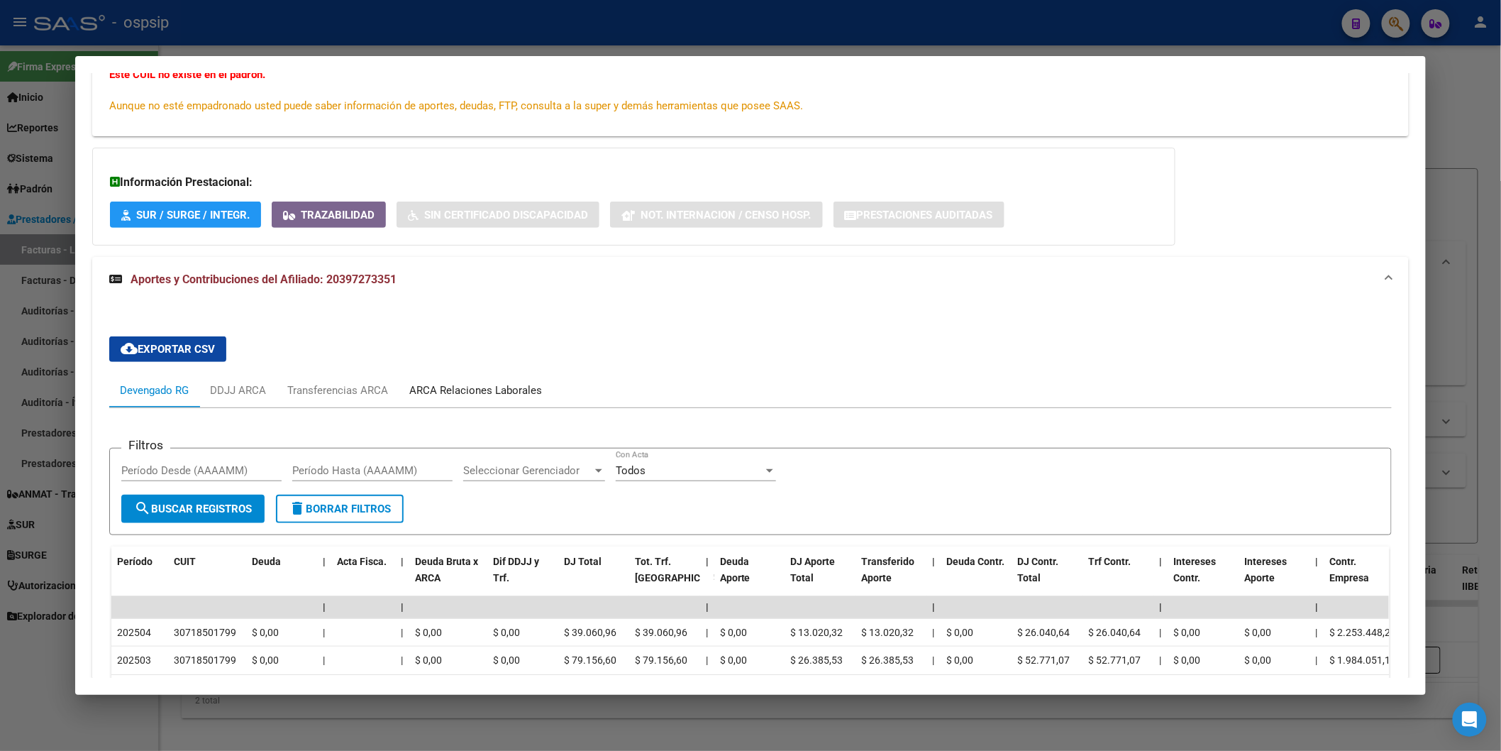
click at [497, 391] on div "ARCA Relaciones Laborales" at bounding box center [475, 390] width 133 height 16
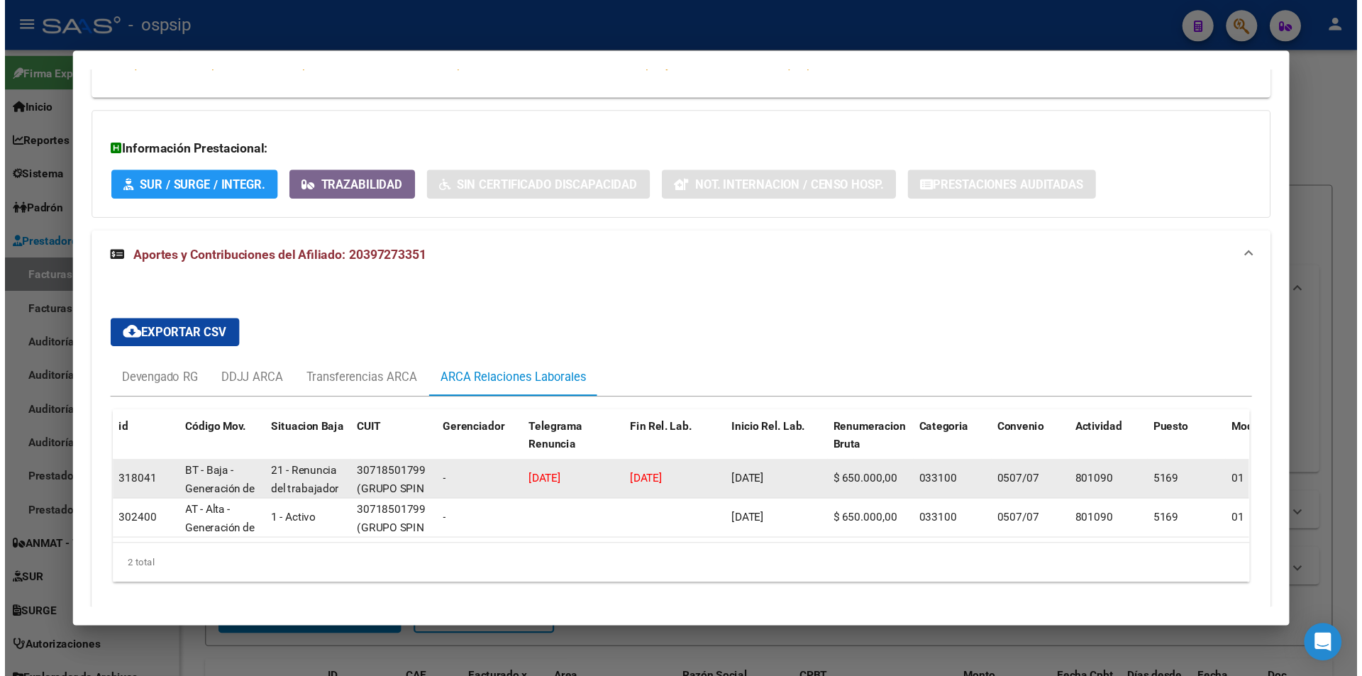
scroll to position [357, 0]
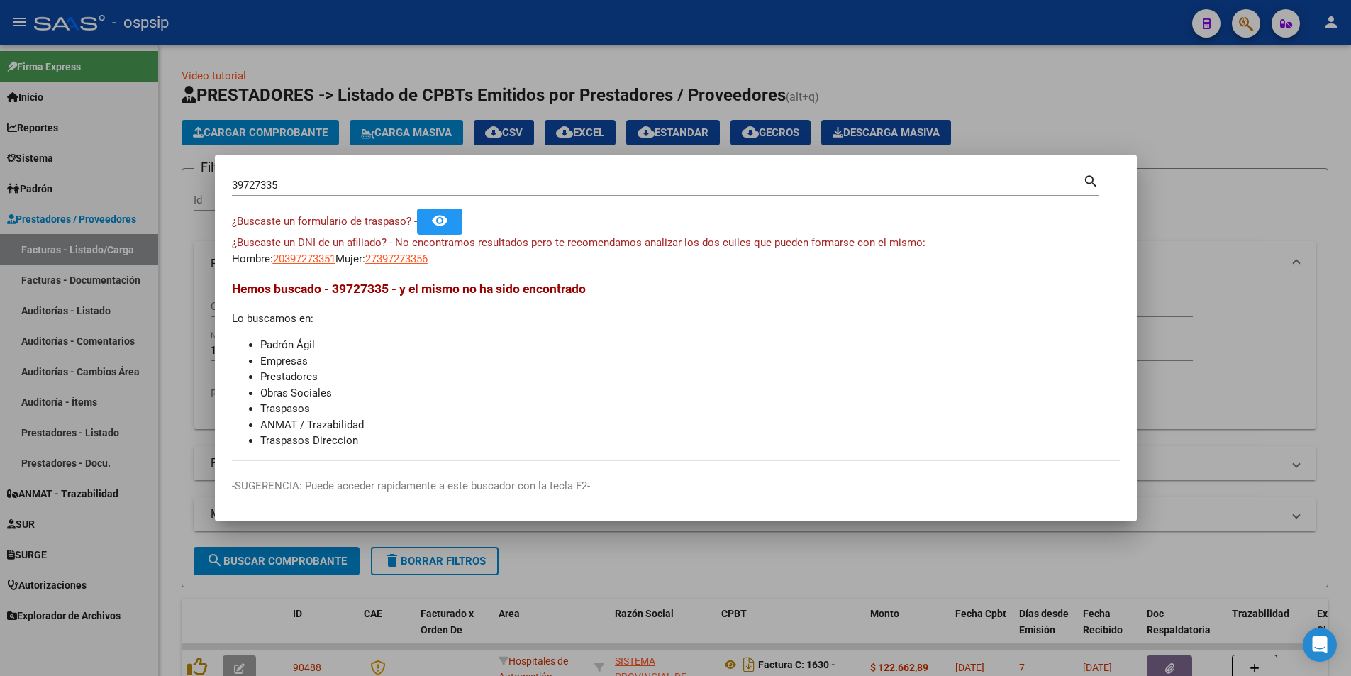
click at [1192, 133] on div at bounding box center [675, 338] width 1351 height 676
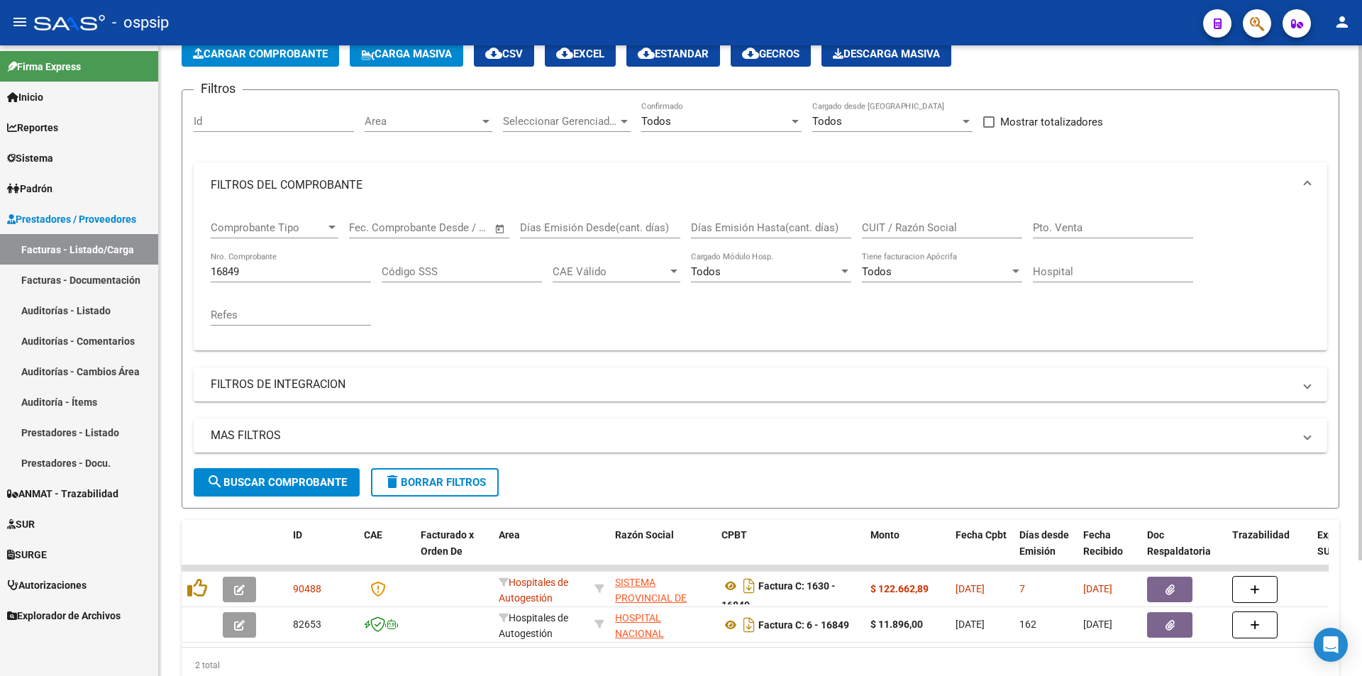
scroll to position [142, 0]
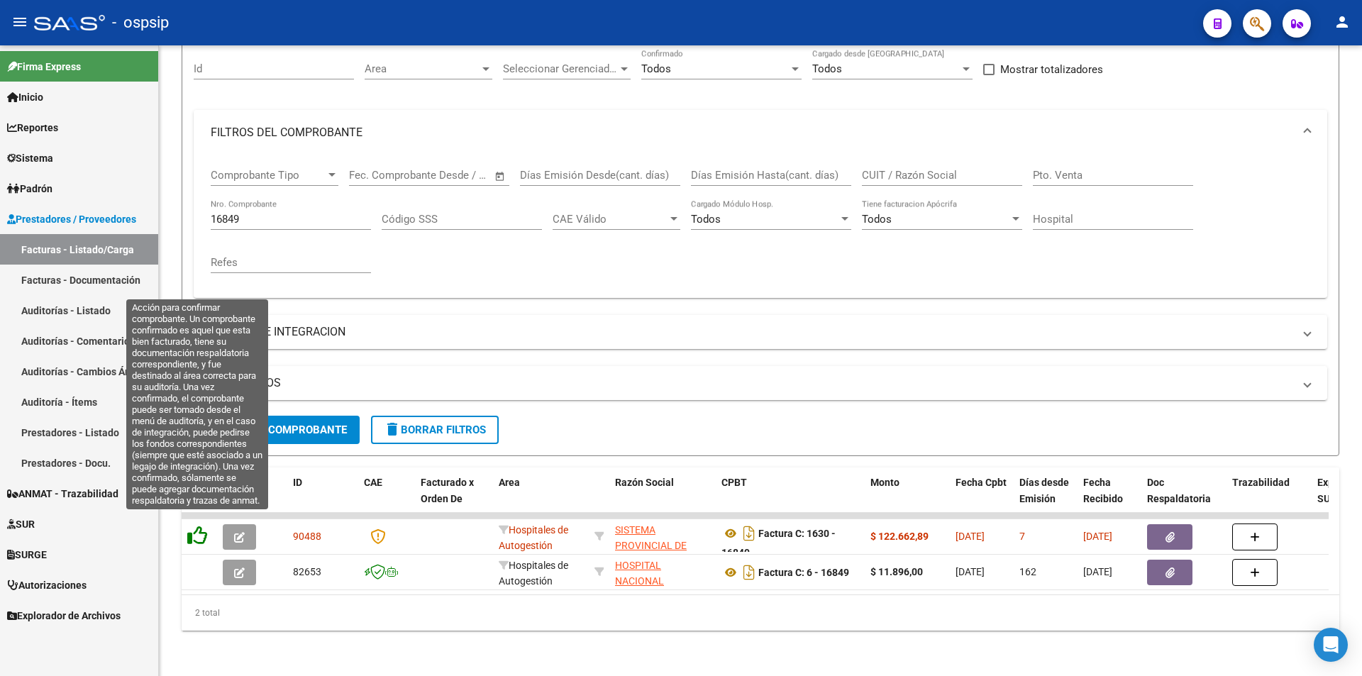
click at [201, 526] on icon at bounding box center [197, 536] width 20 height 20
